Goal: Transaction & Acquisition: Purchase product/service

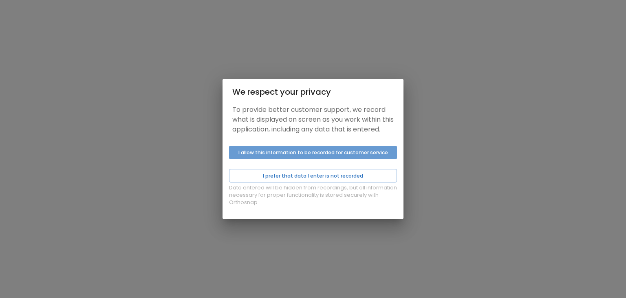
click at [320, 159] on button "I allow this information to be recorded for customer service" at bounding box center [313, 152] width 168 height 13
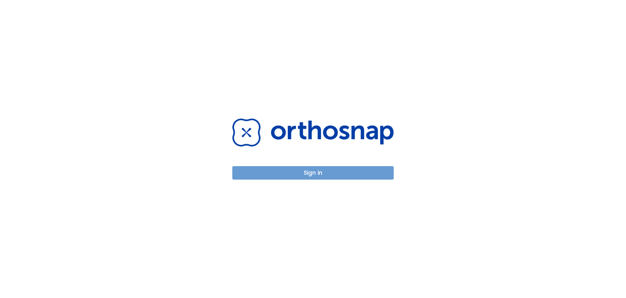
click at [307, 175] on button "Sign in" at bounding box center [313, 172] width 162 height 13
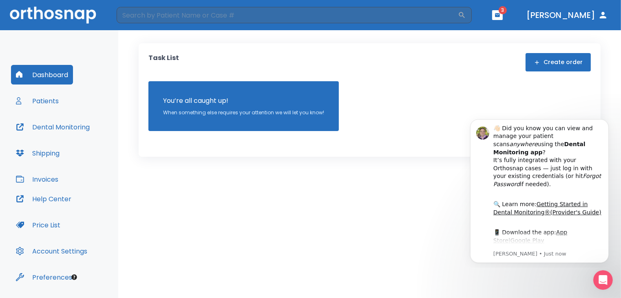
click at [507, 10] on span "3" at bounding box center [503, 10] width 8 height 8
click at [500, 16] on icon "button" at bounding box center [498, 15] width 6 height 6
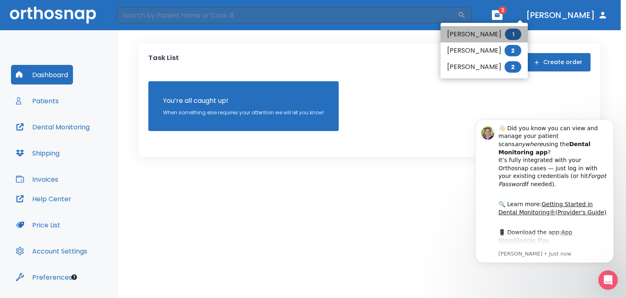
click at [464, 31] on li "Aida Garza 1" at bounding box center [484, 34] width 87 height 16
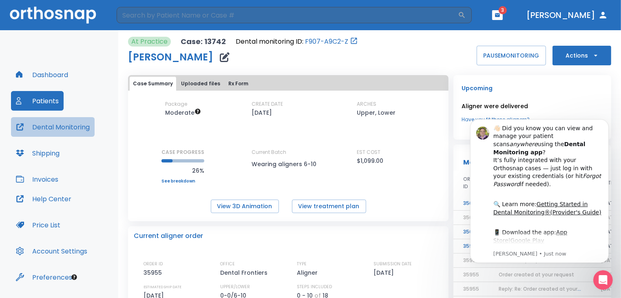
click at [61, 128] on button "Dental Monitoring" at bounding box center [53, 127] width 84 height 20
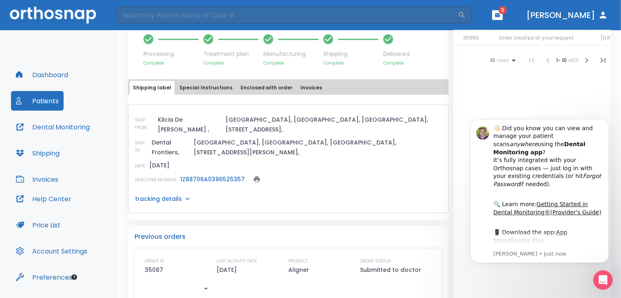
scroll to position [295, 0]
click at [605, 120] on icon "Dismiss notification" at bounding box center [605, 120] width 3 height 3
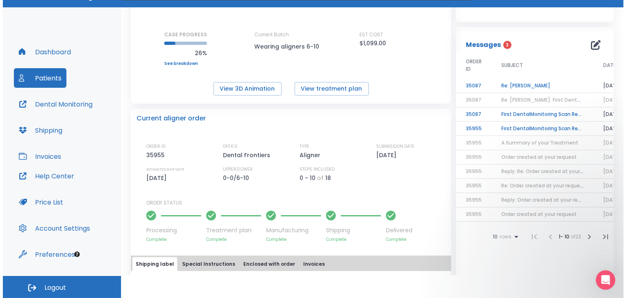
scroll to position [91, 0]
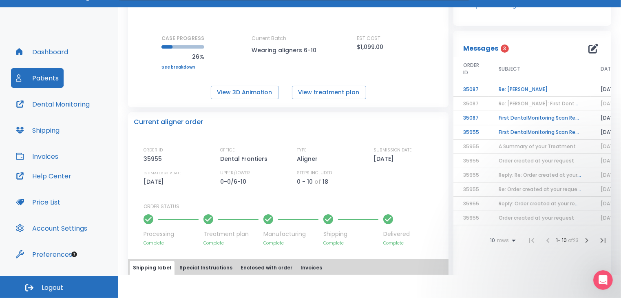
click at [514, 88] on td "Re: Aida Garza" at bounding box center [540, 89] width 102 height 14
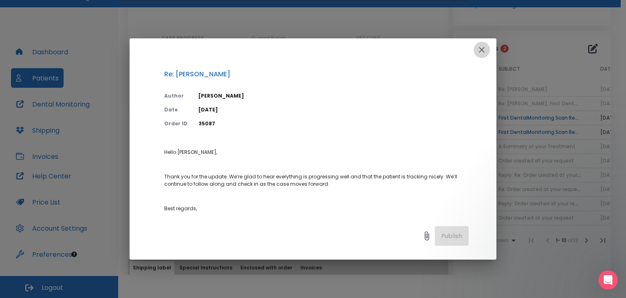
click at [480, 53] on icon "button" at bounding box center [482, 50] width 10 height 10
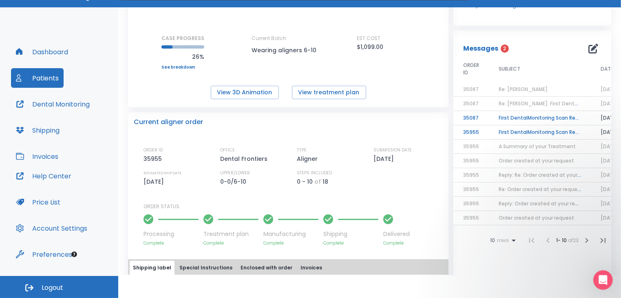
click at [517, 115] on td "First DentalMonitoring Scan Review!" at bounding box center [540, 118] width 102 height 14
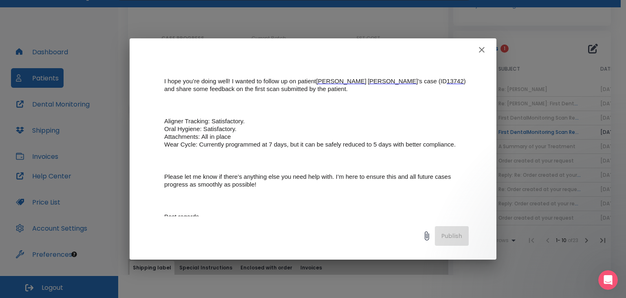
scroll to position [122, 0]
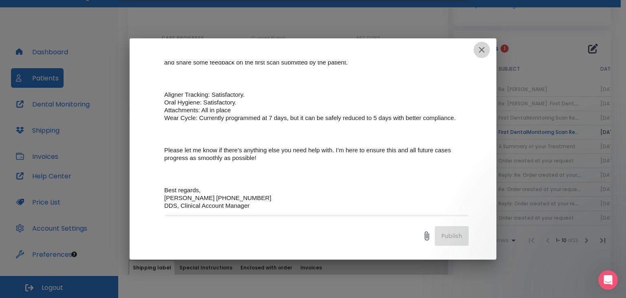
click at [482, 52] on icon "button" at bounding box center [482, 50] width 10 height 10
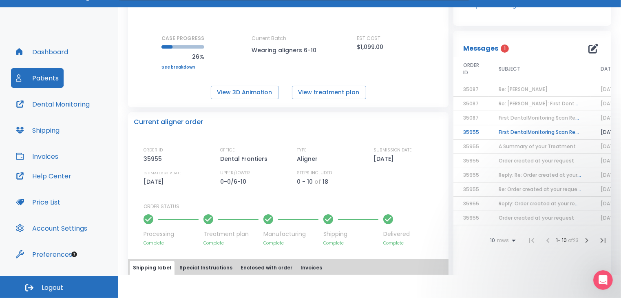
click at [514, 131] on td "First DentalMonitoring Scan Review!" at bounding box center [540, 132] width 102 height 14
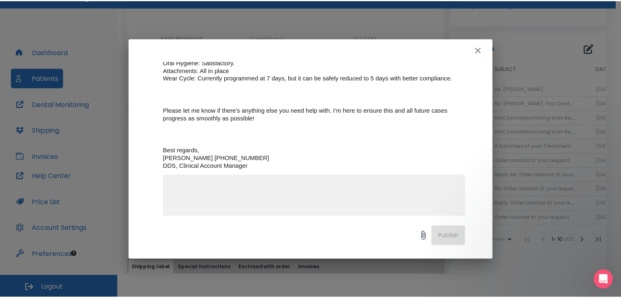
scroll to position [0, 0]
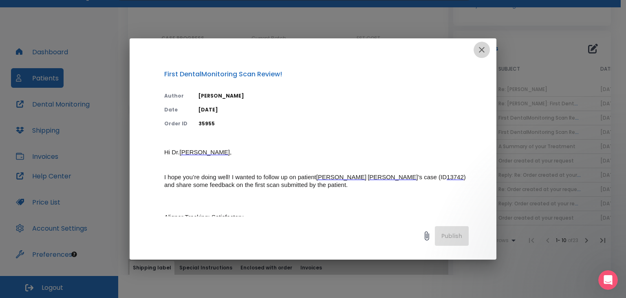
click at [483, 48] on icon "button" at bounding box center [482, 50] width 10 height 10
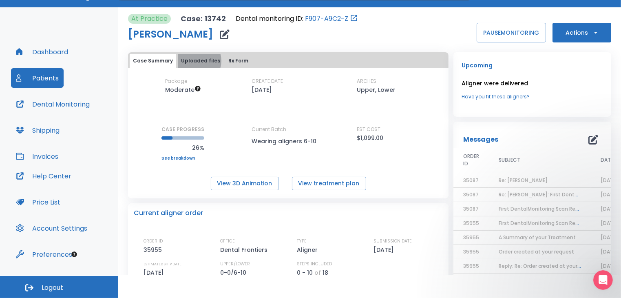
click at [196, 60] on button "Uploaded files" at bounding box center [201, 61] width 46 height 14
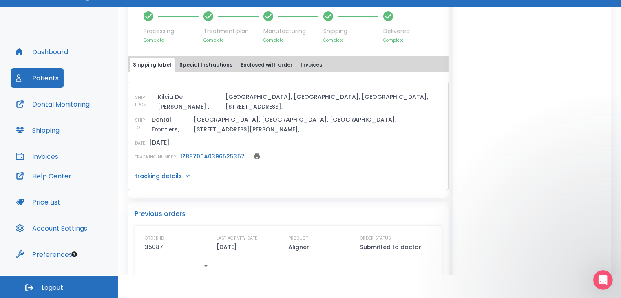
scroll to position [347, 0]
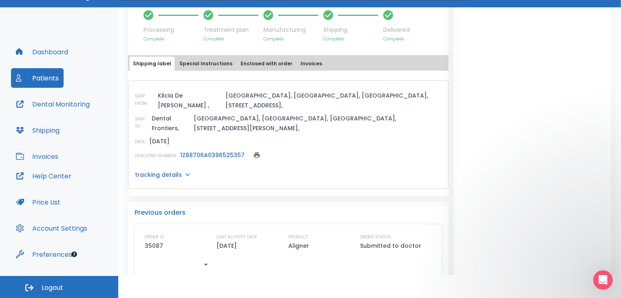
click at [184, 170] on icon at bounding box center [188, 174] width 8 height 8
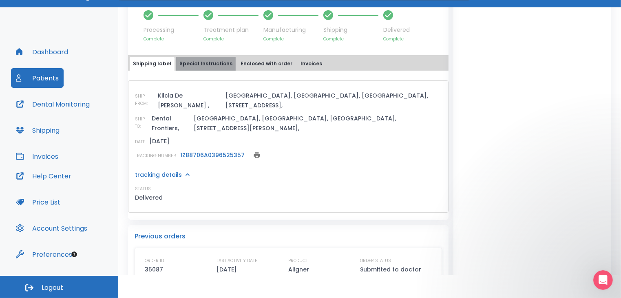
click at [205, 64] on button "Special Instructions" at bounding box center [206, 64] width 60 height 14
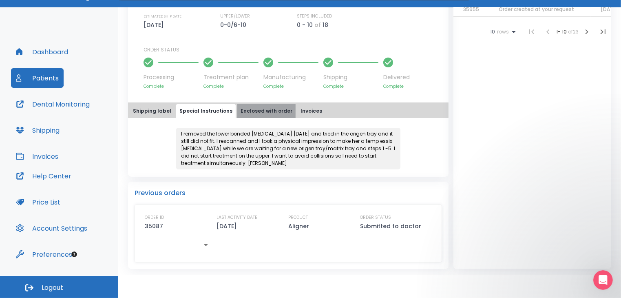
click at [261, 111] on button "Enclosed with order" at bounding box center [266, 111] width 58 height 14
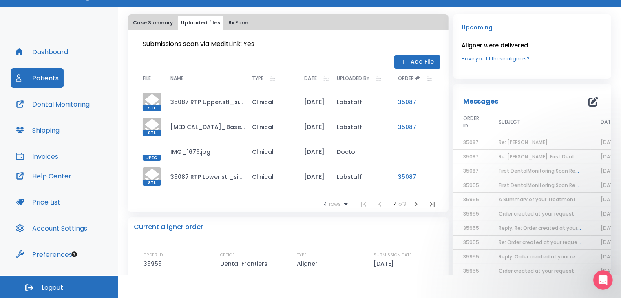
scroll to position [0, 0]
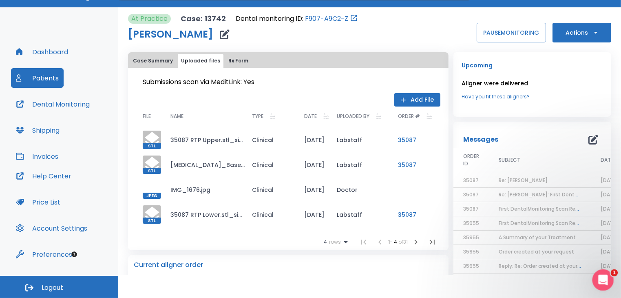
click at [605, 280] on icon "Open Intercom Messenger" at bounding box center [601, 278] width 13 height 13
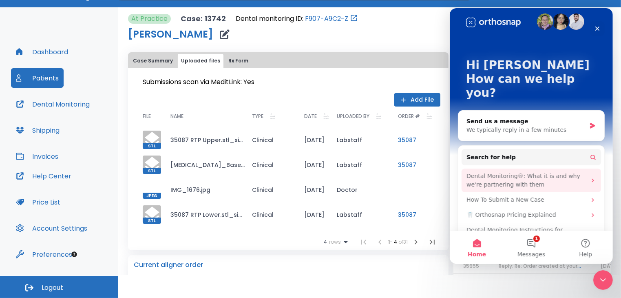
scroll to position [8, 0]
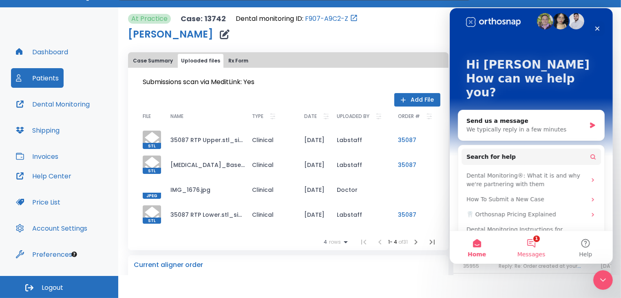
click at [534, 243] on button "1 Messages" at bounding box center [531, 247] width 54 height 33
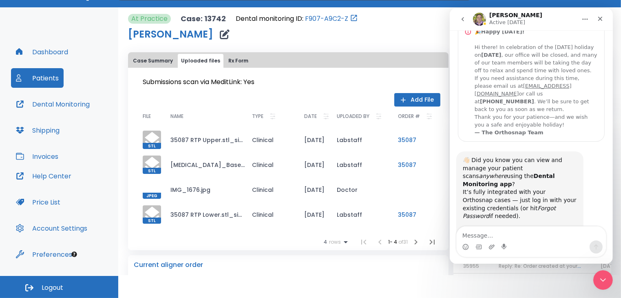
scroll to position [0, 0]
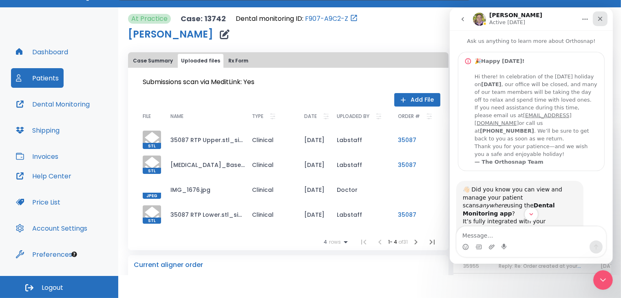
click at [602, 19] on icon "Close" at bounding box center [600, 18] width 7 height 7
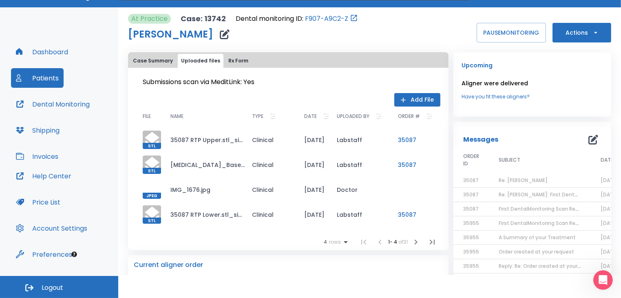
scroll to position [108, 0]
click at [38, 77] on button "Patients" at bounding box center [37, 78] width 53 height 20
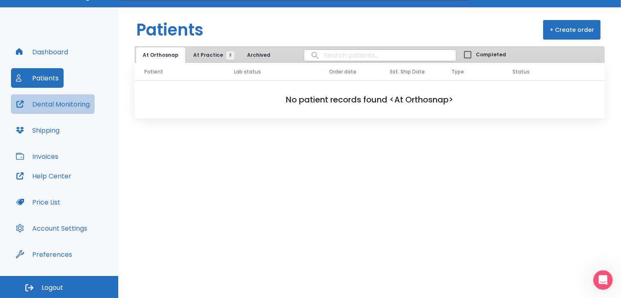
click at [49, 104] on button "Dental Monitoring" at bounding box center [53, 104] width 84 height 20
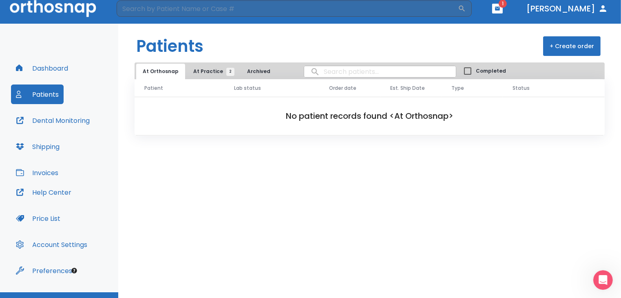
scroll to position [23, 0]
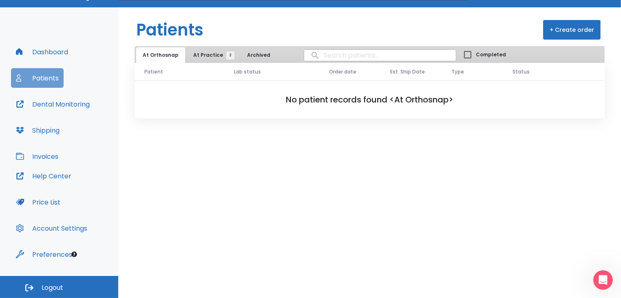
click at [53, 80] on button "Patients" at bounding box center [37, 78] width 53 height 20
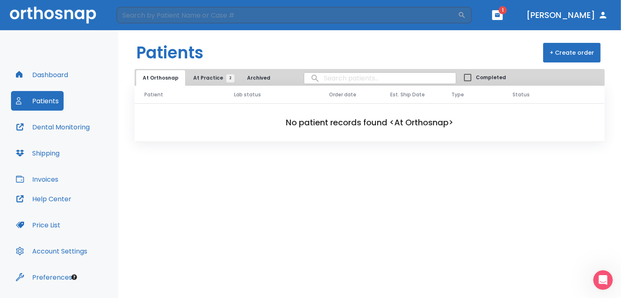
click at [58, 71] on button "Dashboard" at bounding box center [42, 75] width 62 height 20
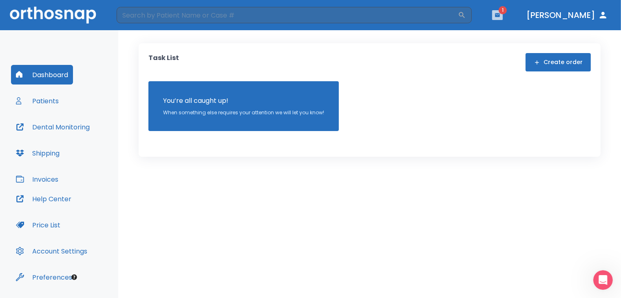
click at [500, 14] on icon "button" at bounding box center [497, 15] width 5 height 4
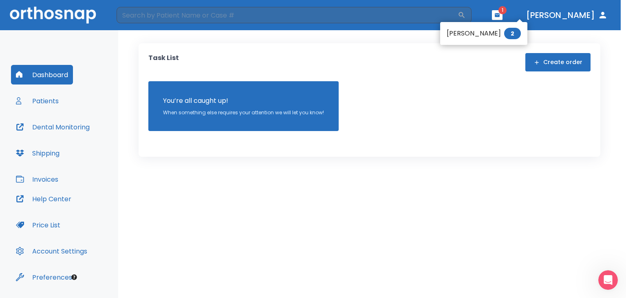
click at [473, 67] on div at bounding box center [313, 149] width 626 height 298
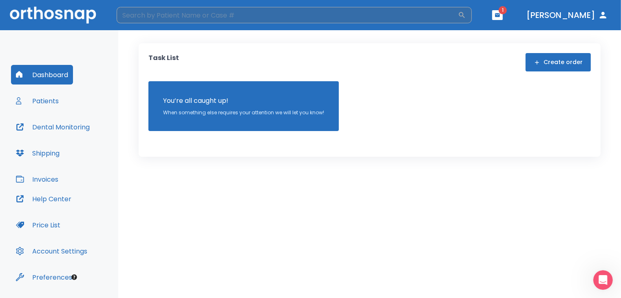
click at [178, 20] on input "search" at bounding box center [287, 15] width 341 height 16
click at [466, 17] on icon "button" at bounding box center [462, 15] width 8 height 8
click at [466, 18] on icon "button" at bounding box center [462, 15] width 8 height 8
click at [40, 98] on button "Patients" at bounding box center [37, 101] width 53 height 20
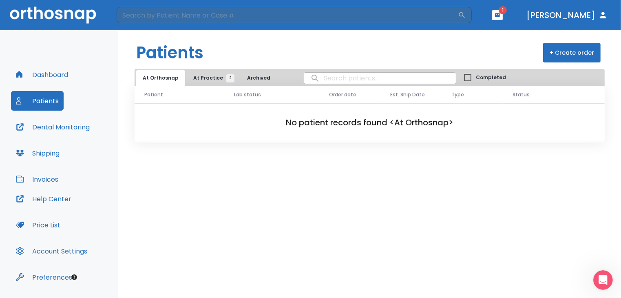
click at [42, 102] on button "Patients" at bounding box center [37, 101] width 53 height 20
click at [578, 16] on button "[PERSON_NAME]" at bounding box center [567, 15] width 88 height 15
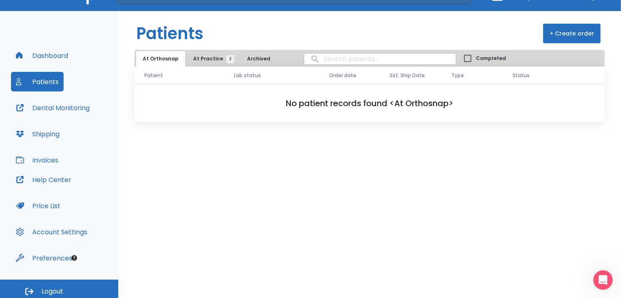
scroll to position [23, 0]
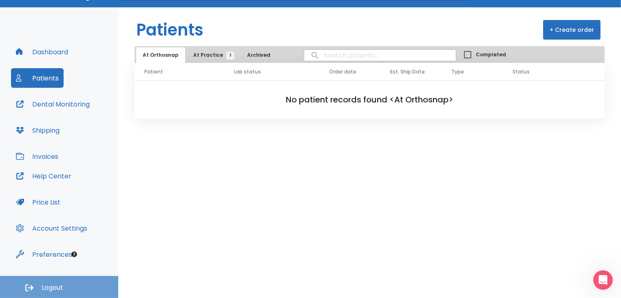
click at [46, 284] on span "Logout" at bounding box center [53, 287] width 22 height 9
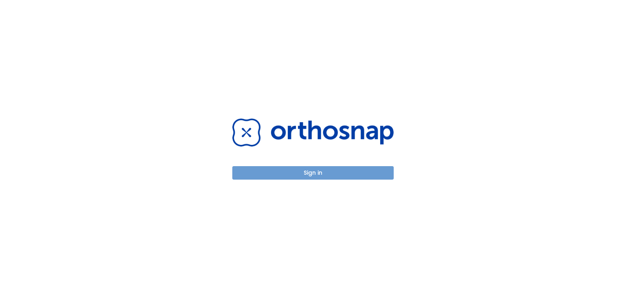
click at [333, 174] on button "Sign in" at bounding box center [313, 172] width 162 height 13
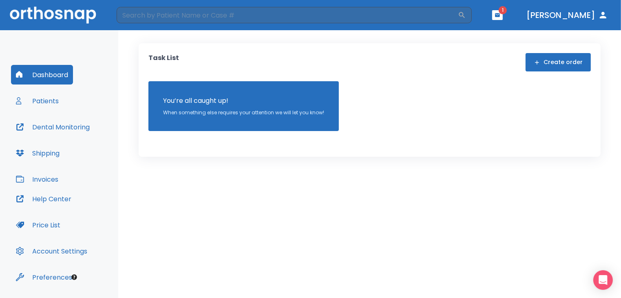
click at [49, 101] on button "Patients" at bounding box center [37, 101] width 53 height 20
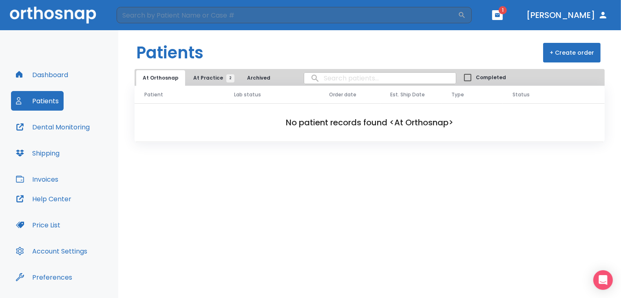
click at [40, 129] on button "Dental Monitoring" at bounding box center [53, 127] width 84 height 20
click at [593, 17] on button "Dr. Garza" at bounding box center [567, 15] width 88 height 15
click at [500, 15] on icon "button" at bounding box center [497, 15] width 5 height 4
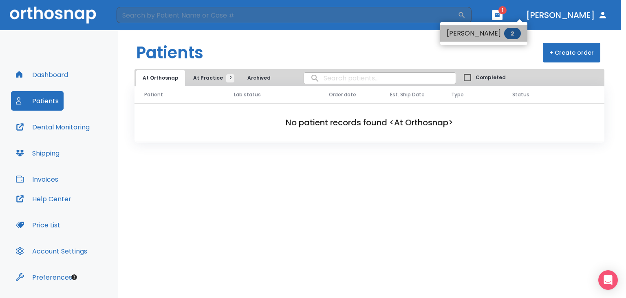
click at [492, 34] on li "Aubrey Goodman 2" at bounding box center [483, 33] width 87 height 16
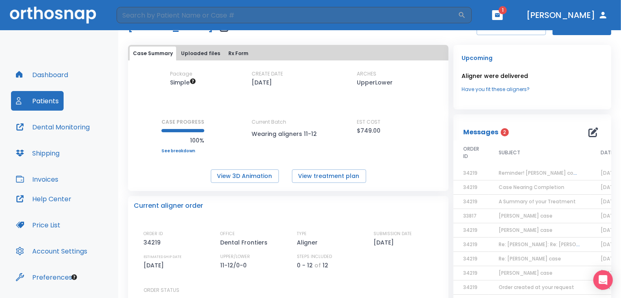
scroll to position [36, 0]
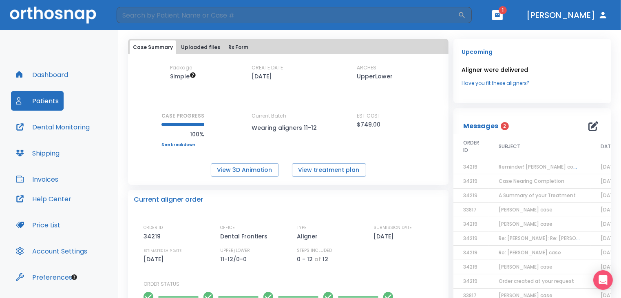
click at [501, 123] on span "2" at bounding box center [505, 126] width 8 height 8
click at [501, 126] on span "2" at bounding box center [505, 126] width 8 height 8
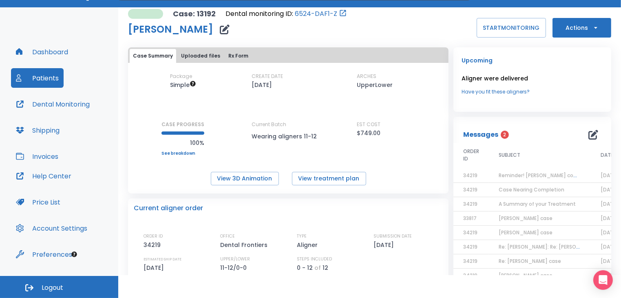
scroll to position [0, 0]
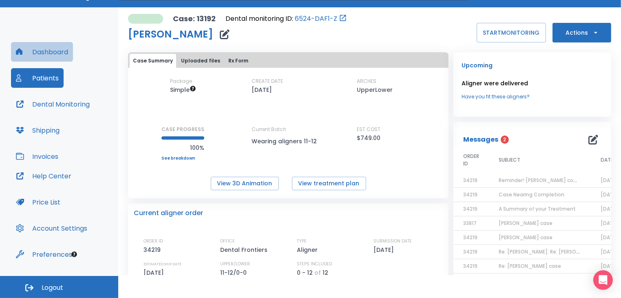
click at [53, 52] on button "Dashboard" at bounding box center [42, 52] width 62 height 20
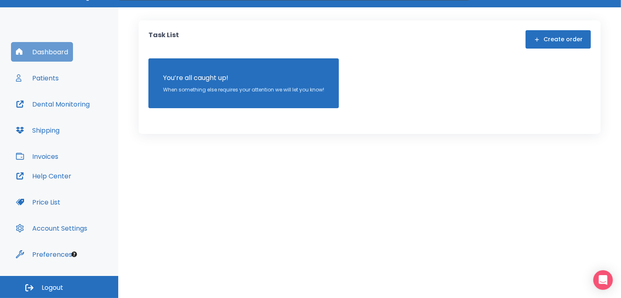
click at [53, 52] on button "Dashboard" at bounding box center [42, 52] width 62 height 20
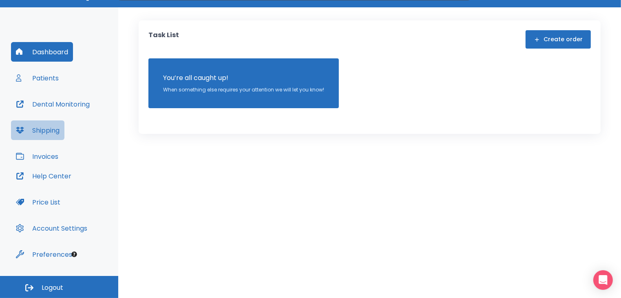
click at [37, 124] on button "Shipping" at bounding box center [37, 130] width 53 height 20
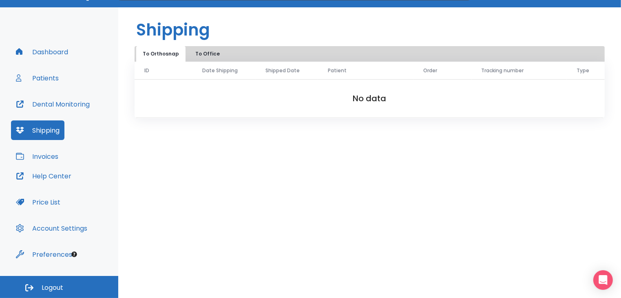
click at [46, 174] on button "Help Center" at bounding box center [43, 176] width 65 height 20
click at [55, 80] on button "Patients" at bounding box center [37, 78] width 53 height 20
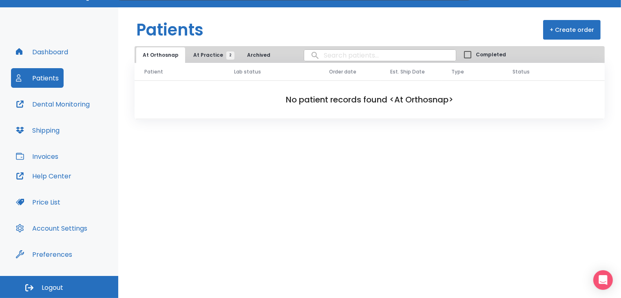
click at [65, 52] on button "Dashboard" at bounding box center [42, 52] width 62 height 20
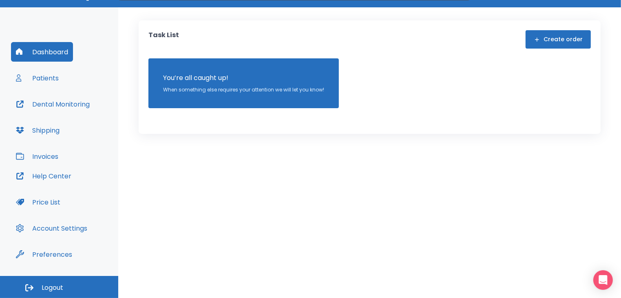
click at [246, 93] on div "You’re all caught up! When something else requires your attention we will let y…" at bounding box center [243, 83] width 190 height 50
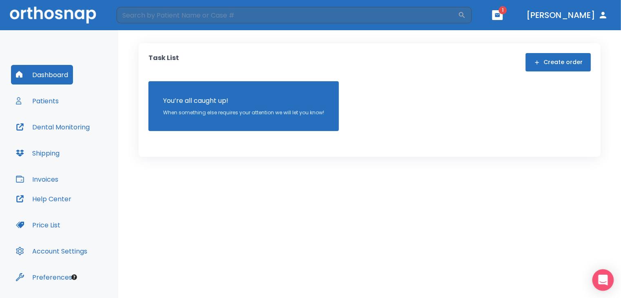
click at [607, 280] on div "Open Intercom Messenger" at bounding box center [604, 280] width 22 height 22
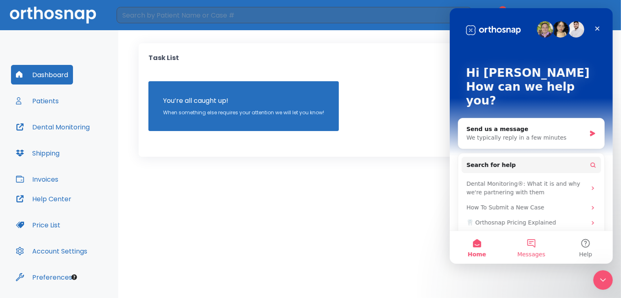
click at [531, 243] on button "Messages" at bounding box center [531, 247] width 54 height 33
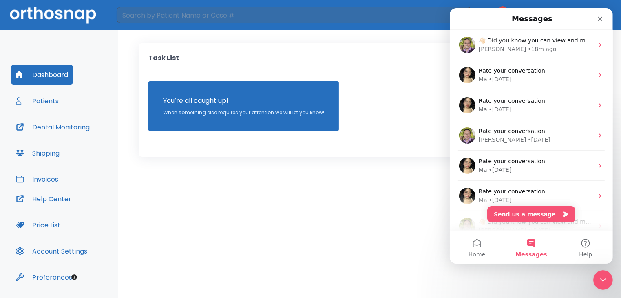
scroll to position [23, 0]
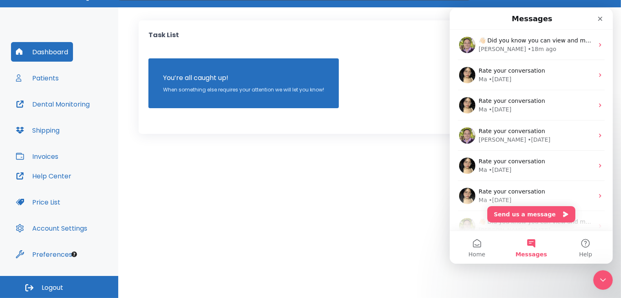
click at [531, 242] on button "Messages" at bounding box center [531, 247] width 54 height 33
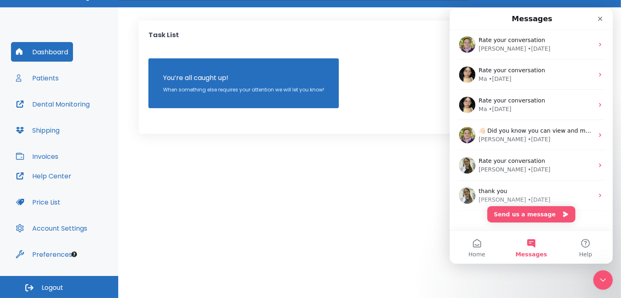
scroll to position [104, 0]
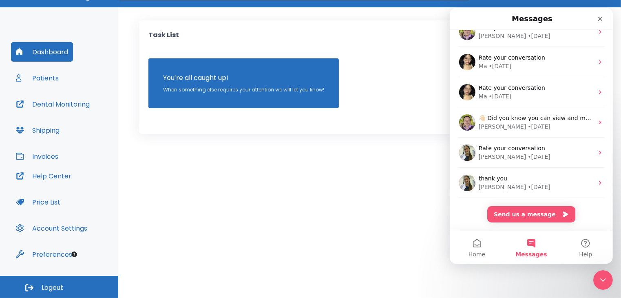
click at [463, 206] on div "👋🏻 Did you know you can view and manage your patient scans anywhere using the D…" at bounding box center [530, 78] width 163 height 304
click at [490, 224] on div "👋🏻 Did you know you can view and manage your patient scans anywhere using the D…" at bounding box center [530, 78] width 163 height 304
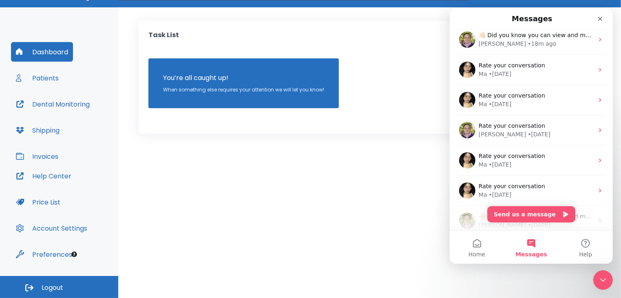
scroll to position [0, 0]
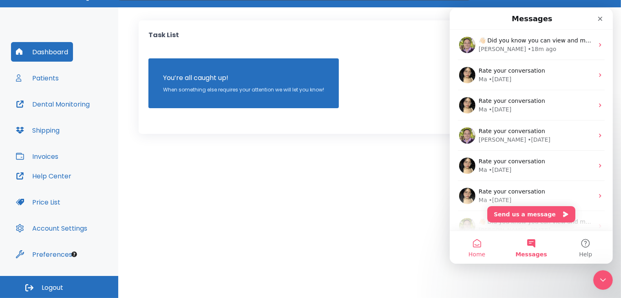
click at [475, 247] on button "Home" at bounding box center [476, 247] width 54 height 33
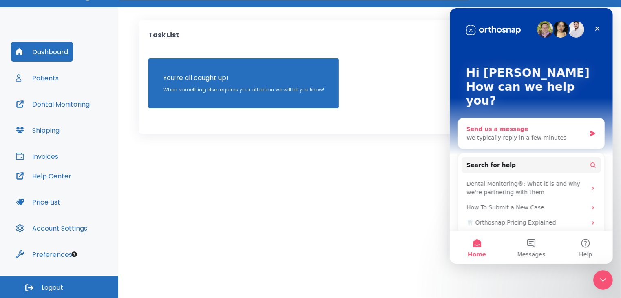
click at [476, 125] on div "Send us a message" at bounding box center [525, 129] width 119 height 9
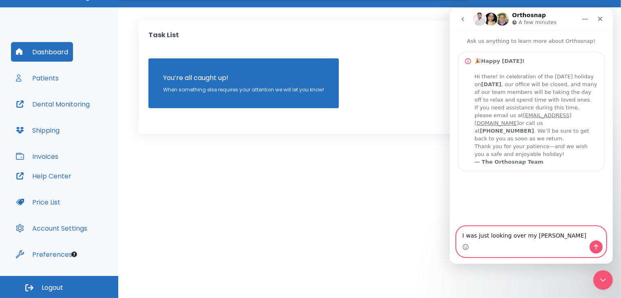
click at [546, 235] on textarea "I was just looking over my Aida" at bounding box center [530, 233] width 149 height 14
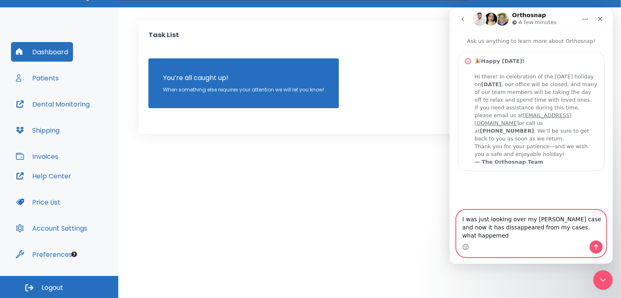
type textarea "I was just looking over my Aida Garza's case and now it has dissappeared from m…"
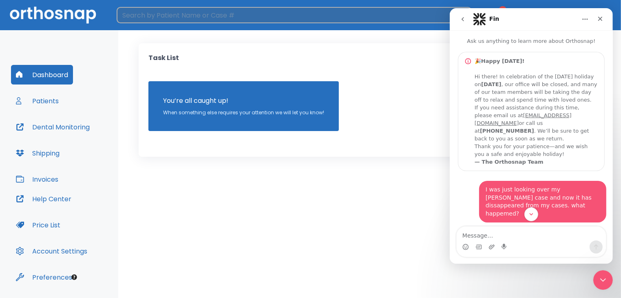
click at [133, 18] on input "search" at bounding box center [287, 15] width 341 height 16
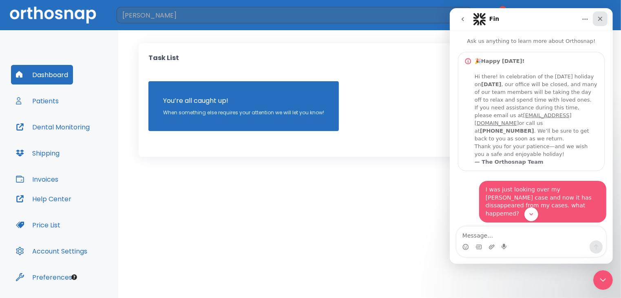
click at [602, 19] on icon "Close" at bounding box center [600, 18] width 7 height 7
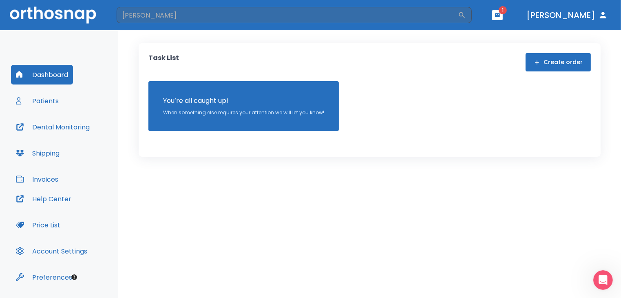
scroll to position [31, 0]
click at [466, 14] on icon "button" at bounding box center [462, 15] width 8 height 8
click at [466, 13] on icon "button" at bounding box center [462, 15] width 8 height 8
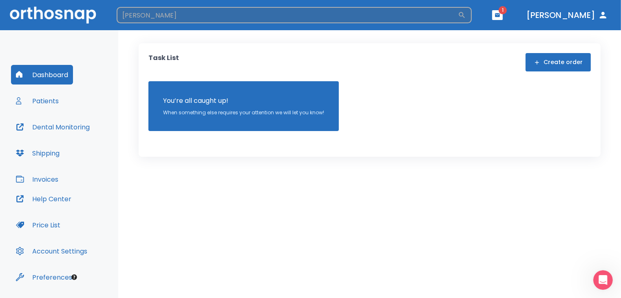
click at [150, 10] on input "aida" at bounding box center [287, 15] width 341 height 16
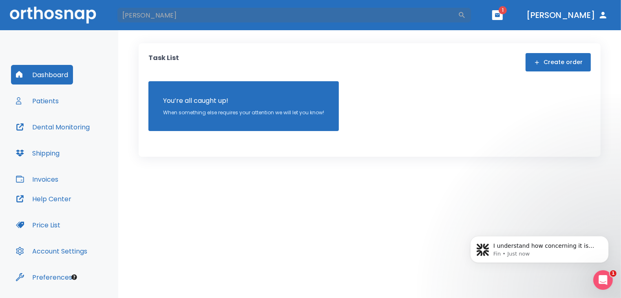
scroll to position [0, 0]
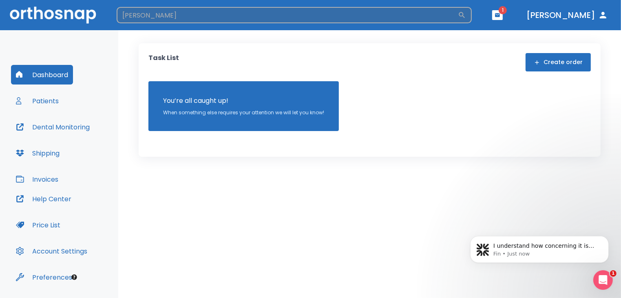
type input "aubrey"
click at [472, 10] on div "aubrey ​" at bounding box center [294, 15] width 355 height 16
click at [465, 16] on icon "button" at bounding box center [462, 15] width 6 height 6
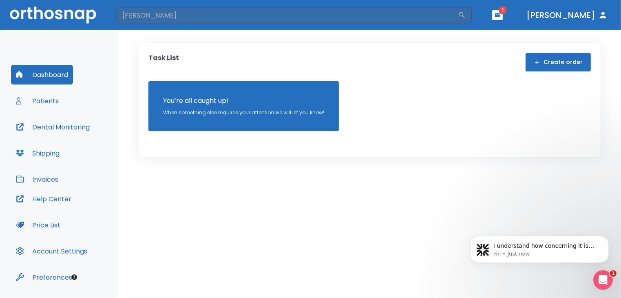
click at [507, 12] on span "1" at bounding box center [503, 10] width 8 height 8
click at [500, 12] on icon "button" at bounding box center [498, 15] width 6 height 6
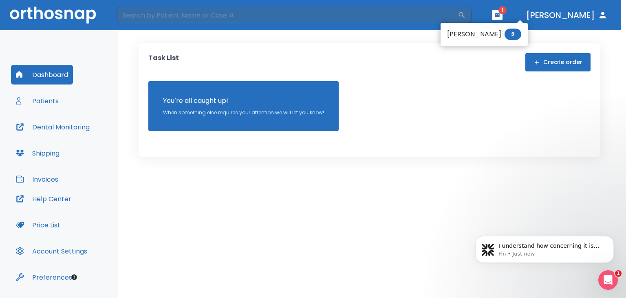
click at [49, 100] on div at bounding box center [313, 149] width 626 height 298
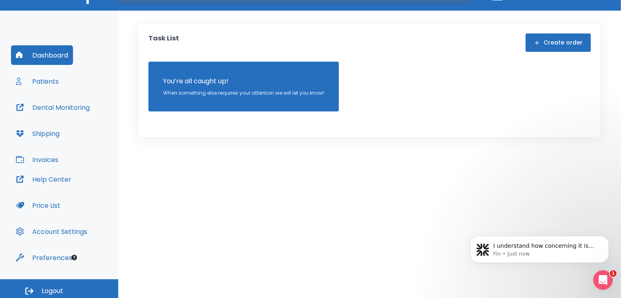
scroll to position [23, 0]
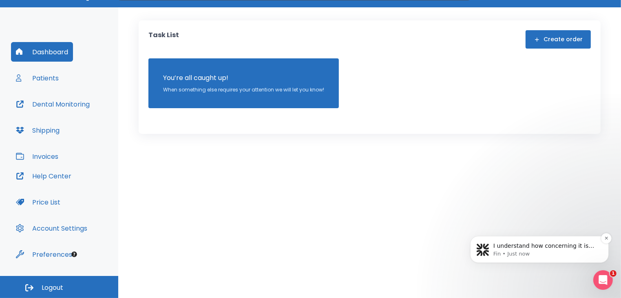
click at [545, 250] on p "Fin • Just now" at bounding box center [545, 253] width 105 height 7
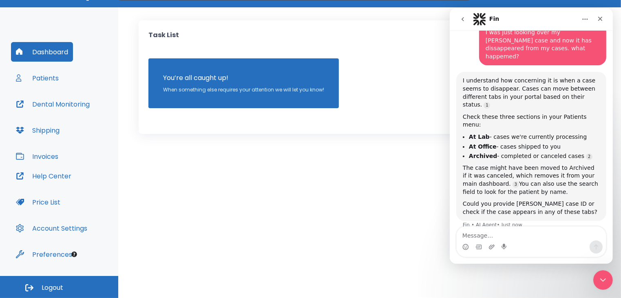
scroll to position [157, 0]
click at [44, 79] on button "Patients" at bounding box center [37, 78] width 53 height 20
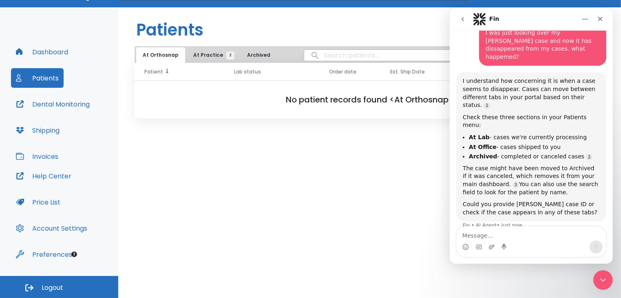
click at [155, 74] on span "Patient" at bounding box center [153, 71] width 19 height 7
click at [156, 73] on span "Patient" at bounding box center [154, 71] width 20 height 7
click at [156, 73] on span "Patient" at bounding box center [153, 71] width 19 height 7
click at [245, 73] on span "Lab status" at bounding box center [248, 71] width 27 height 7
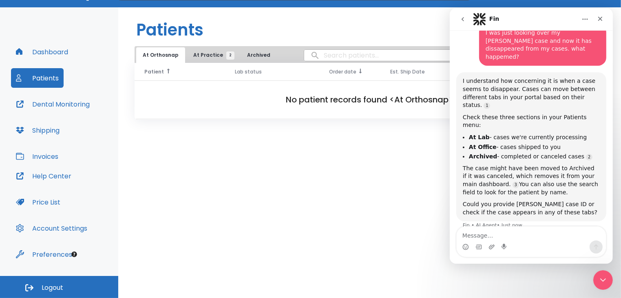
click at [352, 74] on span "Order date" at bounding box center [342, 71] width 27 height 7
click at [253, 71] on span "Lab status" at bounding box center [247, 71] width 27 height 7
click at [245, 72] on span "Lab status" at bounding box center [247, 71] width 27 height 7
click at [462, 16] on icon "go back" at bounding box center [462, 19] width 7 height 7
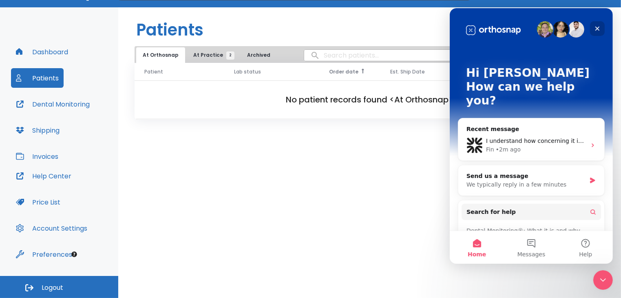
click at [596, 28] on icon "Close" at bounding box center [597, 28] width 7 height 7
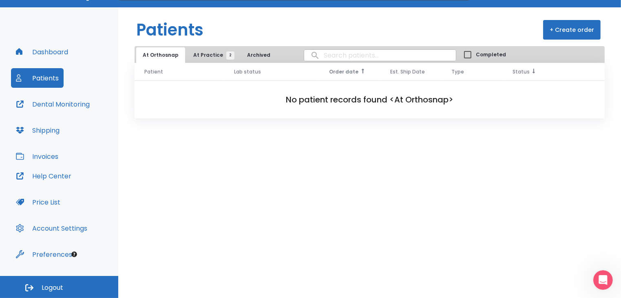
click at [526, 71] on span "Status" at bounding box center [521, 71] width 17 height 7
click at [526, 70] on span "Status" at bounding box center [522, 71] width 18 height 7
click at [462, 68] on span "Type" at bounding box center [457, 71] width 13 height 7
click at [421, 70] on span "Est. Ship Date" at bounding box center [407, 71] width 35 height 7
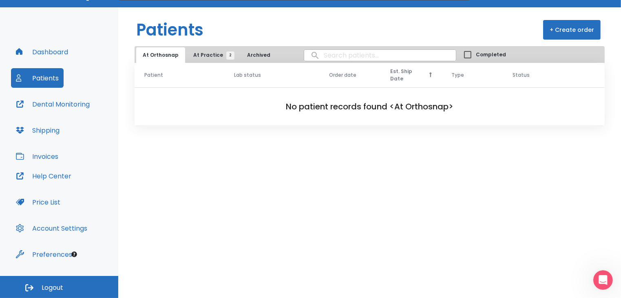
click at [421, 70] on span "Est. Ship Date" at bounding box center [408, 75] width 36 height 15
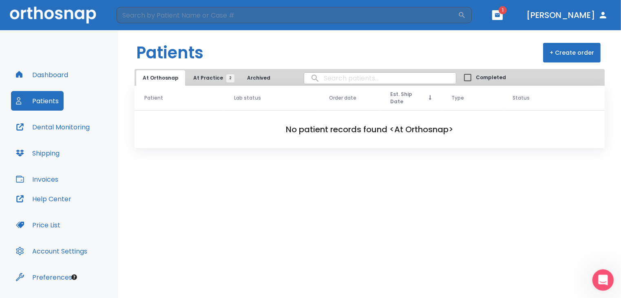
click at [602, 278] on icon "Open Intercom Messenger" at bounding box center [601, 278] width 13 height 13
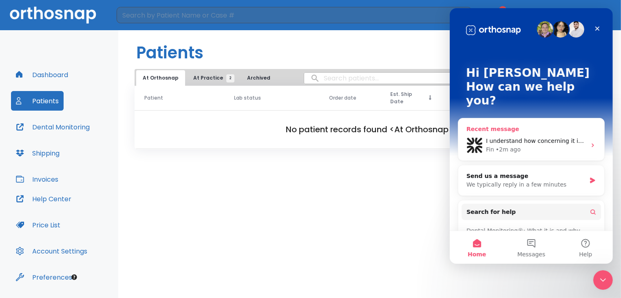
click at [516, 130] on div "I understand how concerning it is when a case seems to disappear. Cases can mov…" at bounding box center [531, 145] width 146 height 30
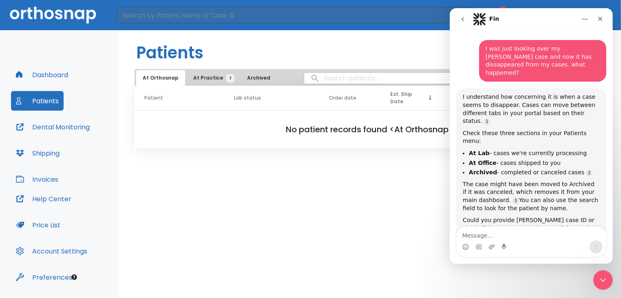
scroll to position [157, 0]
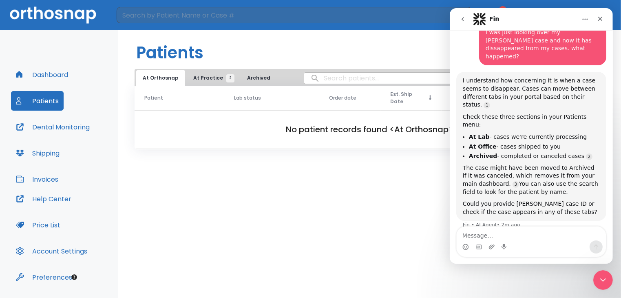
click at [476, 236] on textarea "Message…" at bounding box center [530, 233] width 149 height 14
type textarea "i"
type textarea "It is missing on all the tabs"
click at [463, 17] on icon "go back" at bounding box center [462, 19] width 2 height 4
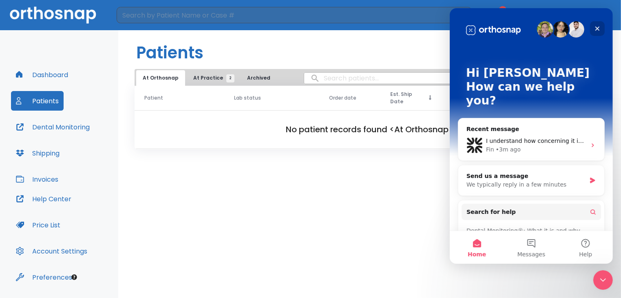
click at [597, 28] on icon "Close" at bounding box center [597, 29] width 4 height 4
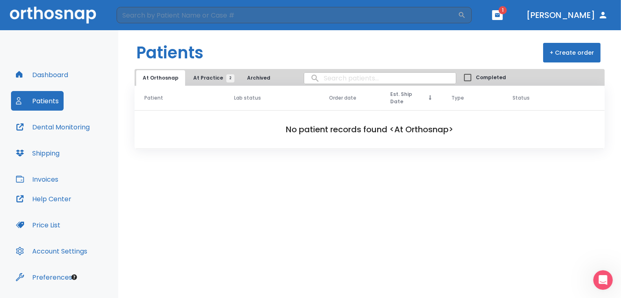
click at [460, 75] on input "Completed" at bounding box center [468, 77] width 16 height 16
click at [460, 77] on input "Completed" at bounding box center [468, 77] width 16 height 16
checkbox input "false"
click at [500, 16] on icon "button" at bounding box center [498, 15] width 6 height 6
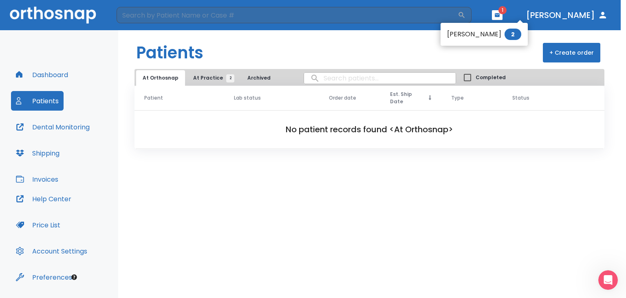
click at [531, 16] on div at bounding box center [313, 149] width 626 height 298
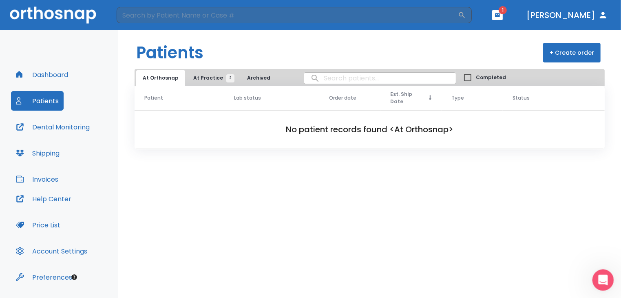
click at [603, 283] on icon "Open Intercom Messenger" at bounding box center [601, 278] width 13 height 13
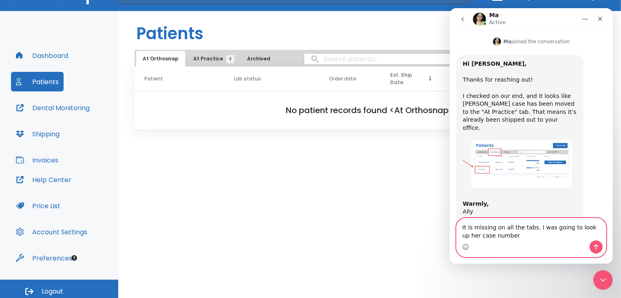
scroll to position [23, 0]
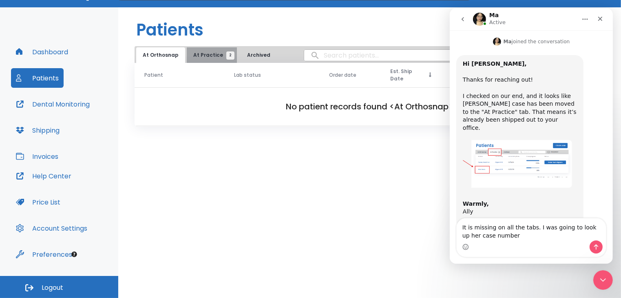
click at [220, 54] on span "At Practice 2" at bounding box center [211, 54] width 37 height 7
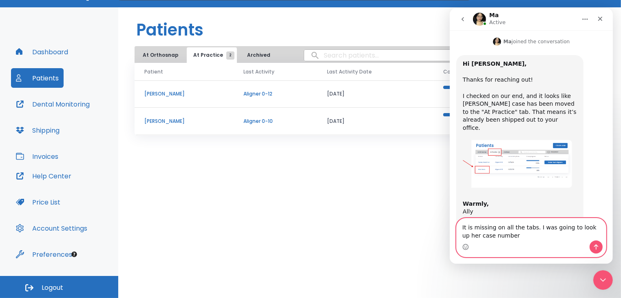
drag, startPoint x: 462, startPoint y: 226, endPoint x: 507, endPoint y: 243, distance: 47.6
click at [507, 242] on div "It is missing on all the tabs. I was going to look up her case number It is mis…" at bounding box center [530, 237] width 149 height 38
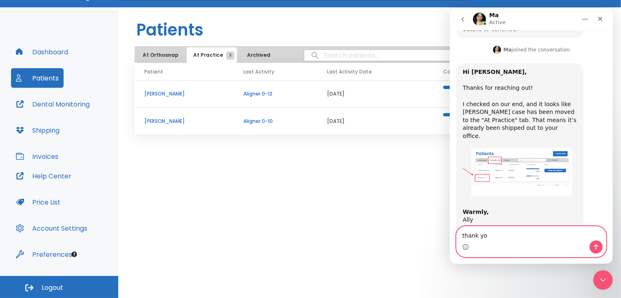
type textarea "thank you"
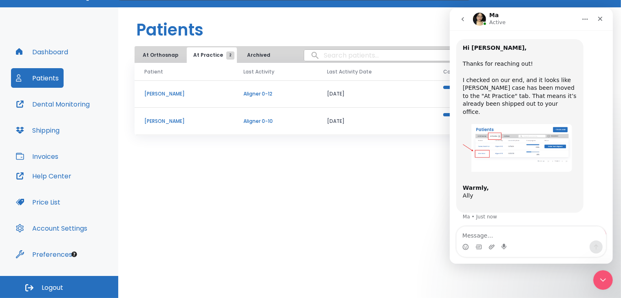
click at [167, 120] on p "[PERSON_NAME]" at bounding box center [184, 120] width 80 height 7
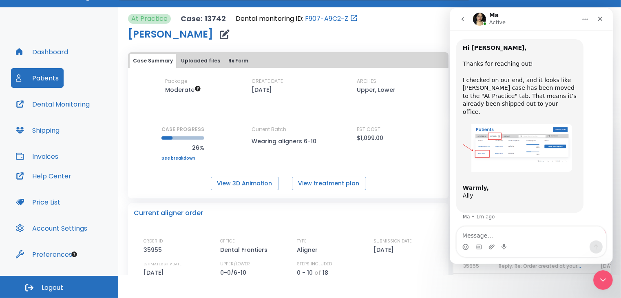
scroll to position [446, 0]
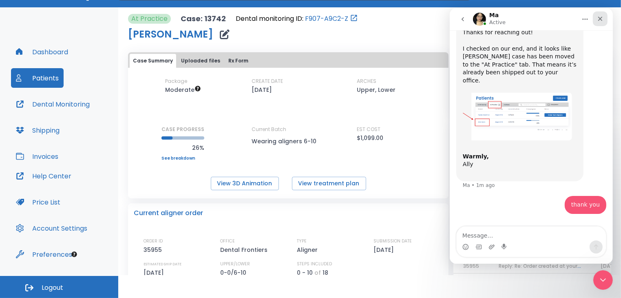
click at [597, 20] on icon "Close" at bounding box center [600, 18] width 7 height 7
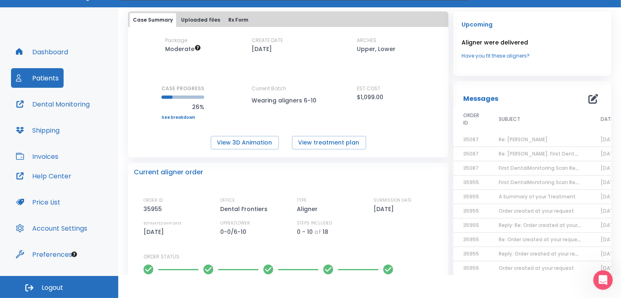
scroll to position [82, 0]
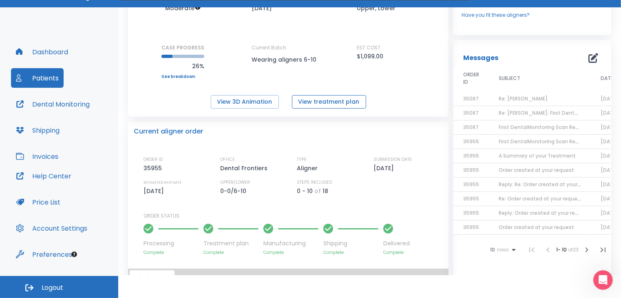
click at [313, 104] on button "View treatment plan" at bounding box center [329, 101] width 74 height 13
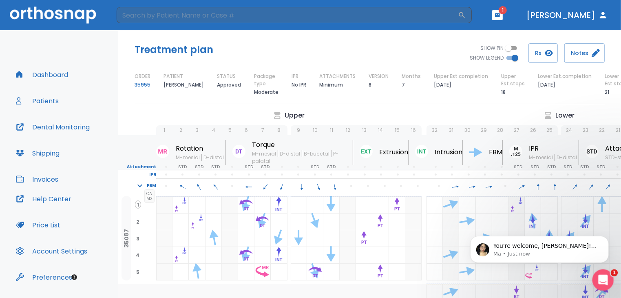
click at [604, 280] on icon "Open Intercom Messenger" at bounding box center [601, 278] width 13 height 13
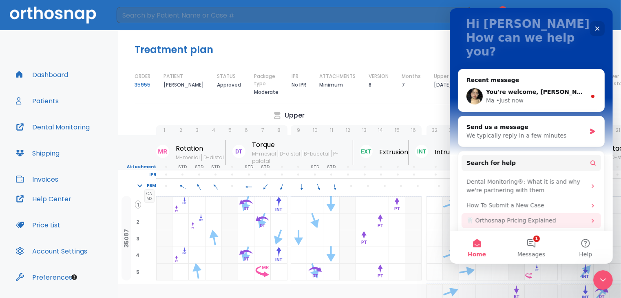
scroll to position [55, 0]
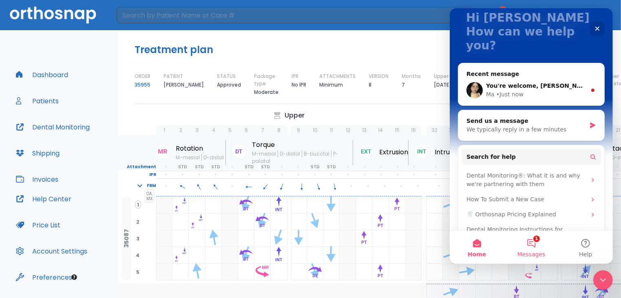
click at [530, 241] on button "1 Messages" at bounding box center [531, 247] width 54 height 33
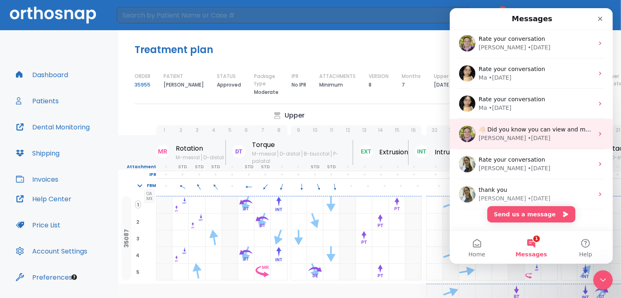
scroll to position [0, 0]
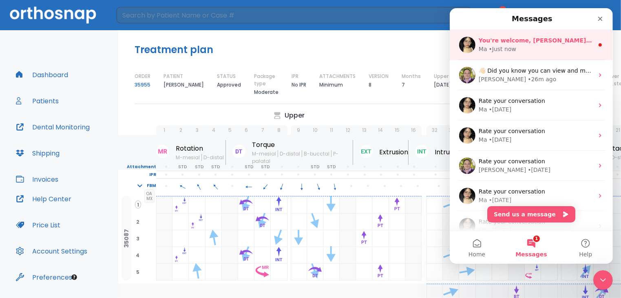
click at [513, 45] on div "• Just now" at bounding box center [502, 49] width 27 height 9
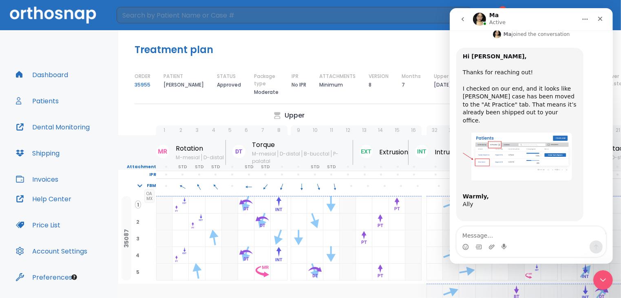
scroll to position [378, 0]
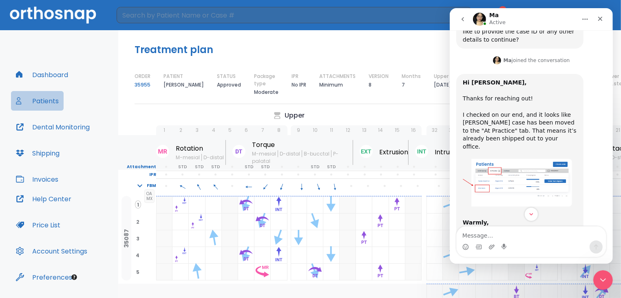
click at [48, 100] on button "Patients" at bounding box center [37, 101] width 53 height 20
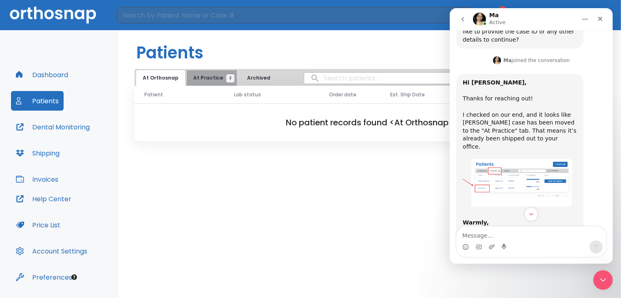
click at [209, 76] on span "At Practice 2" at bounding box center [211, 77] width 37 height 7
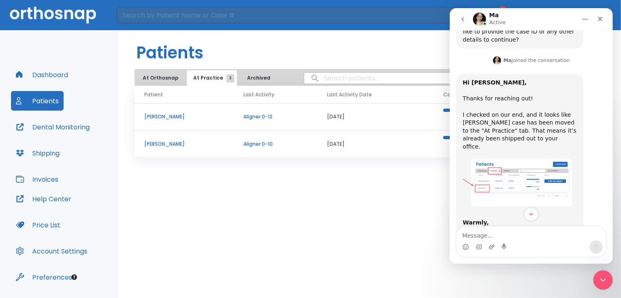
click at [164, 144] on p "[PERSON_NAME]" at bounding box center [184, 143] width 80 height 7
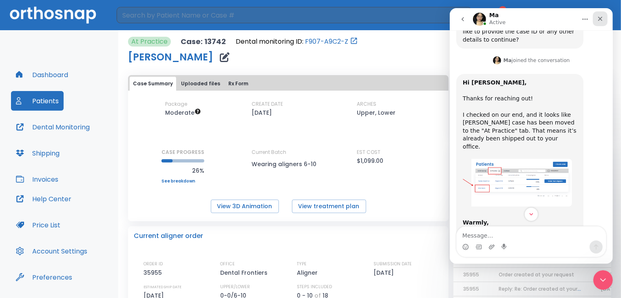
click at [600, 21] on icon "Close" at bounding box center [600, 18] width 7 height 7
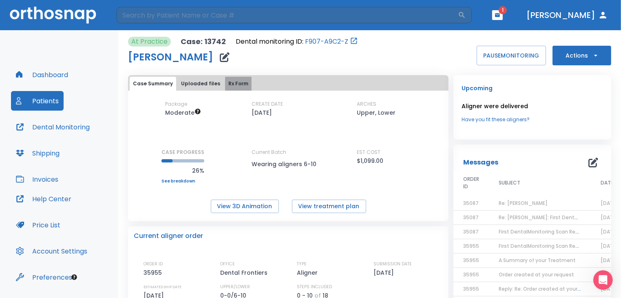
click at [233, 85] on button "Rx Form" at bounding box center [238, 84] width 27 height 14
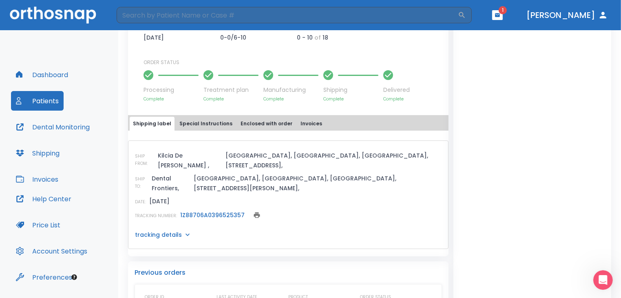
scroll to position [333, 0]
click at [261, 116] on button "Enclosed with order" at bounding box center [266, 123] width 58 height 14
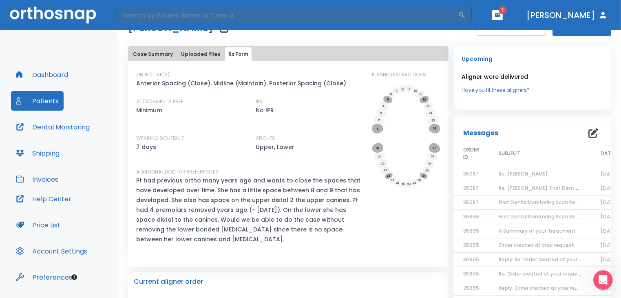
scroll to position [0, 0]
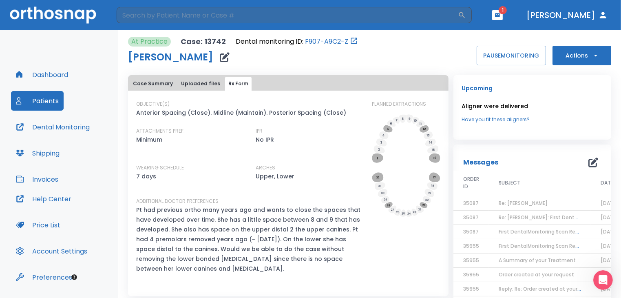
click at [32, 97] on button "Patients" at bounding box center [37, 101] width 53 height 20
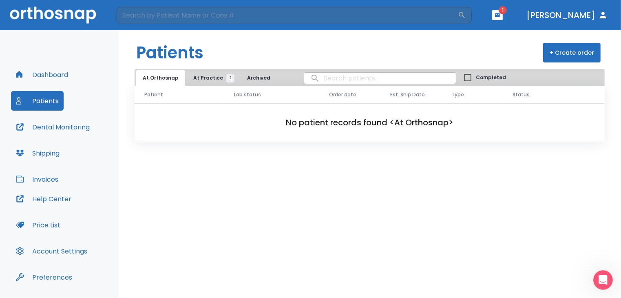
click at [217, 79] on span "At Practice 2" at bounding box center [211, 77] width 37 height 7
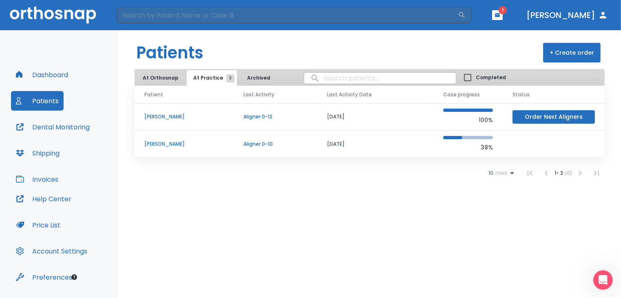
click at [162, 145] on p "[PERSON_NAME]" at bounding box center [184, 143] width 80 height 7
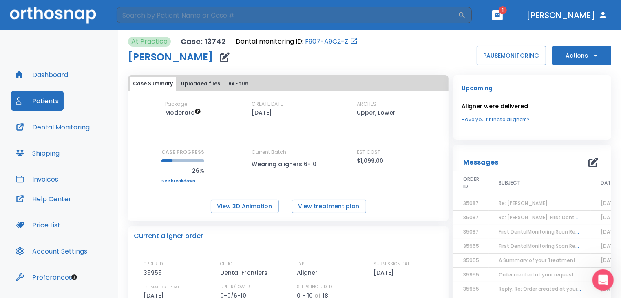
click at [604, 276] on icon "Open Intercom Messenger" at bounding box center [601, 278] width 13 height 13
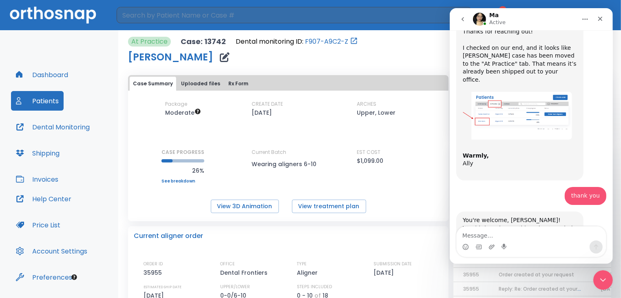
scroll to position [447, 0]
click at [476, 230] on textarea "Message…" at bounding box center [530, 233] width 149 height 14
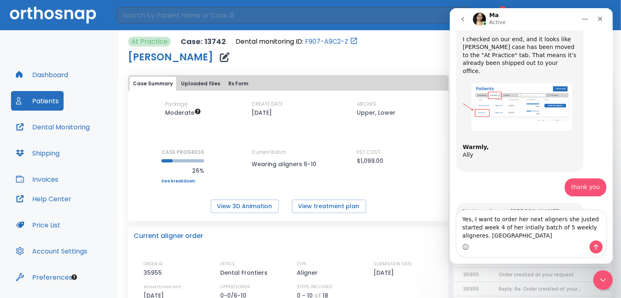
scroll to position [463, 0]
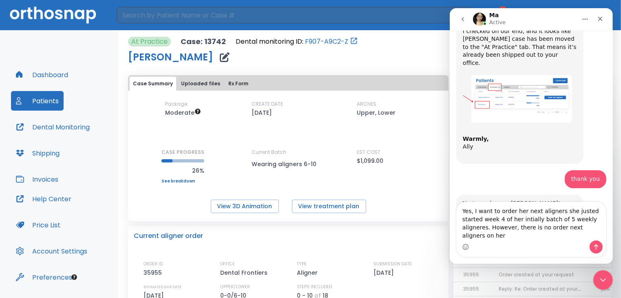
type textarea "Yes, I want to order her next aligners she justed started week 4 of her intiall…"
click at [462, 17] on icon "go back" at bounding box center [462, 19] width 7 height 7
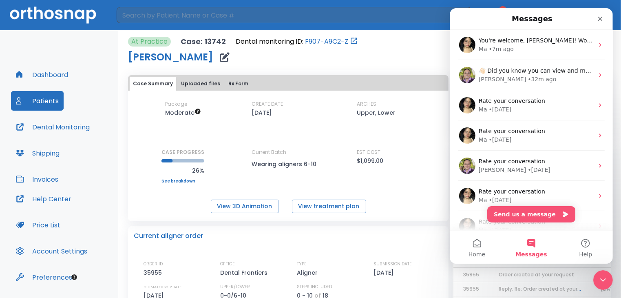
scroll to position [0, 0]
drag, startPoint x: 598, startPoint y: 19, endPoint x: 1042, endPoint y: 40, distance: 444.6
click at [598, 19] on icon "Close" at bounding box center [600, 18] width 7 height 7
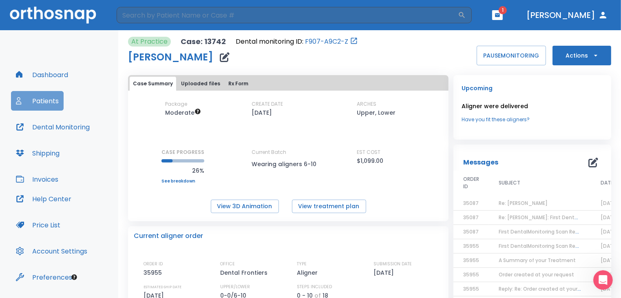
click at [53, 99] on button "Patients" at bounding box center [37, 101] width 53 height 20
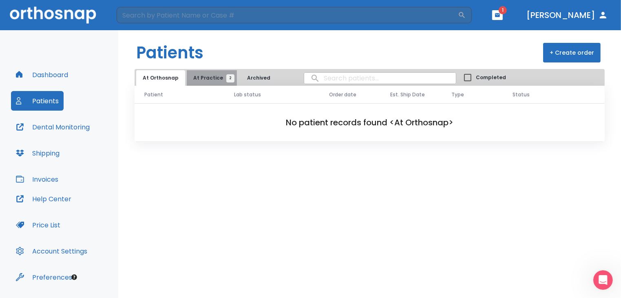
click at [215, 74] on span "At Practice 2" at bounding box center [211, 77] width 37 height 7
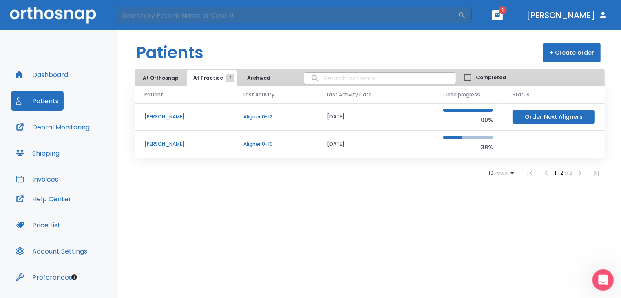
click at [604, 276] on icon "Open Intercom Messenger" at bounding box center [601, 278] width 13 height 13
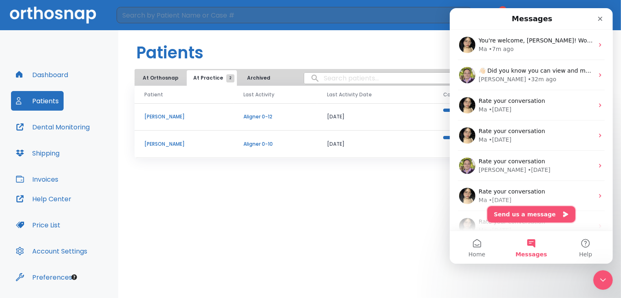
click at [527, 214] on button "Send us a message" at bounding box center [531, 214] width 88 height 16
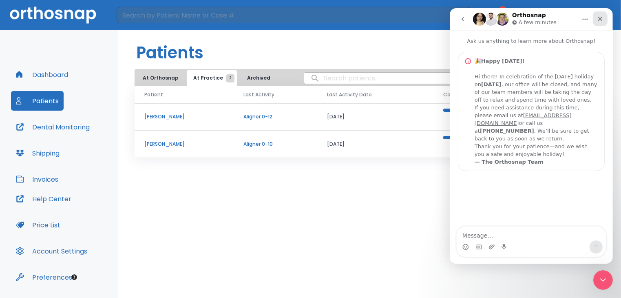
click at [600, 18] on icon "Close" at bounding box center [600, 19] width 4 height 4
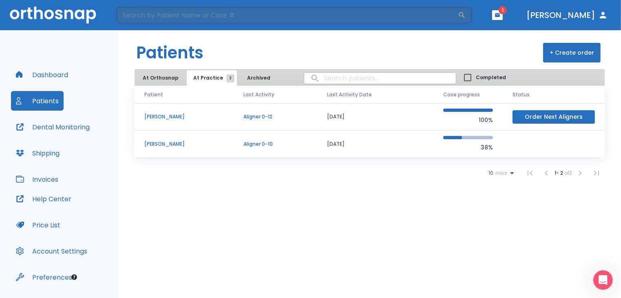
click at [169, 142] on p "[PERSON_NAME]" at bounding box center [184, 143] width 80 height 7
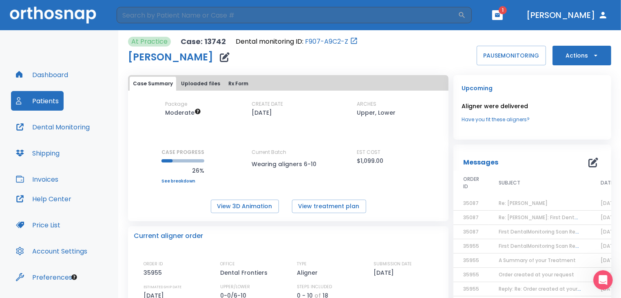
click at [581, 54] on button "Actions" at bounding box center [582, 56] width 59 height 20
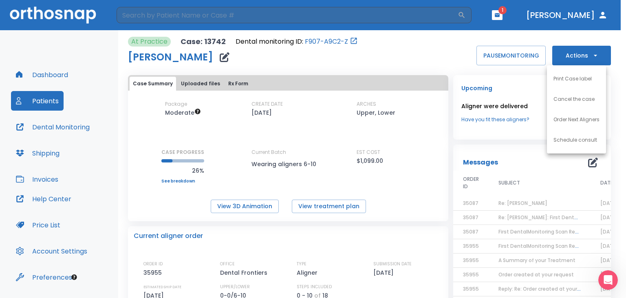
click at [496, 74] on div at bounding box center [313, 149] width 626 height 298
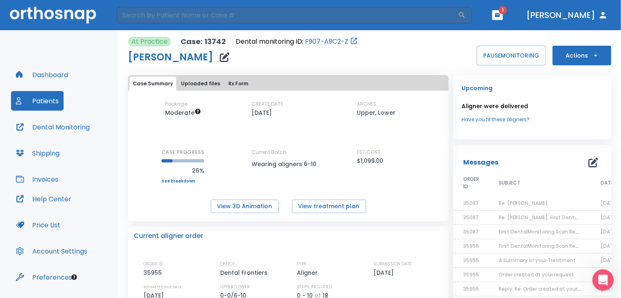
click at [604, 275] on icon "Open Intercom Messenger" at bounding box center [601, 278] width 13 height 13
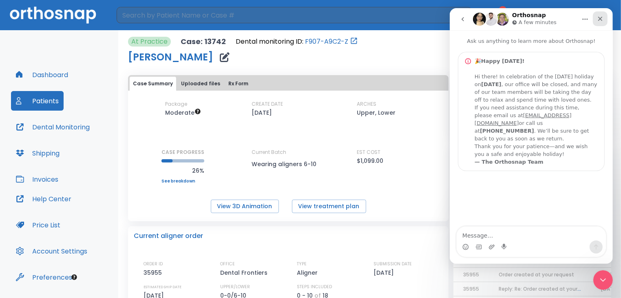
click at [599, 16] on icon "Close" at bounding box center [600, 18] width 7 height 7
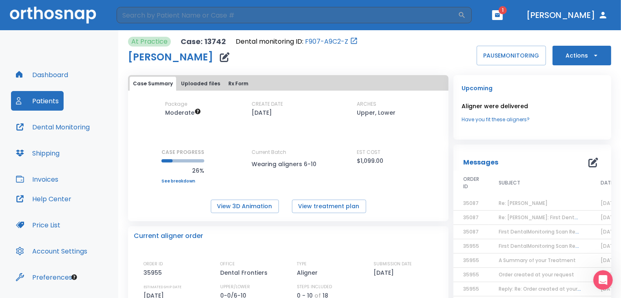
click at [507, 11] on span "1" at bounding box center [503, 10] width 8 height 8
click at [500, 13] on icon "button" at bounding box center [497, 15] width 5 height 4
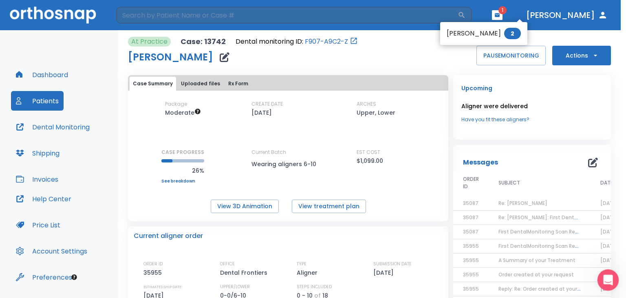
click at [608, 281] on icon "Open Intercom Messenger" at bounding box center [607, 278] width 13 height 13
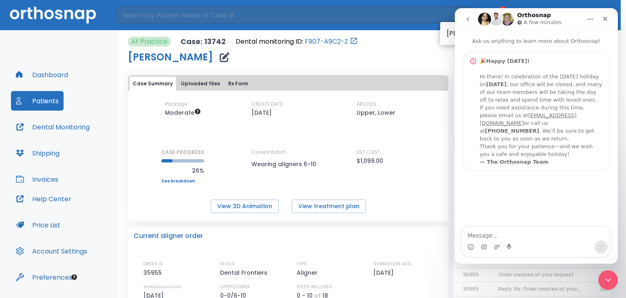
click at [484, 43] on p "Ask us anything to learn more about Orthosnap!" at bounding box center [536, 37] width 163 height 15
click at [485, 236] on textarea "Message…" at bounding box center [536, 233] width 149 height 14
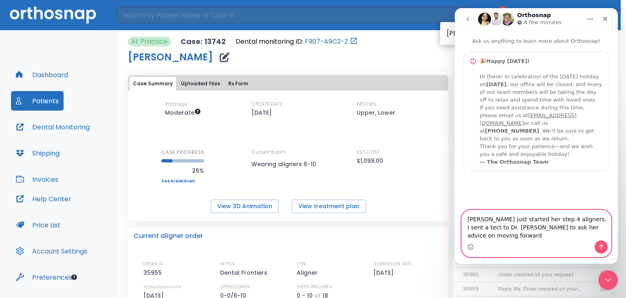
click at [586, 228] on textarea "Aida just started her step 4 aligners. I sent a tect to Dr. Clementina to ask h…" at bounding box center [536, 225] width 149 height 30
click at [593, 236] on textarea "Aida just started her step 4 aligners. I sent a text to Dr. Clementina to ask h…" at bounding box center [536, 225] width 149 height 30
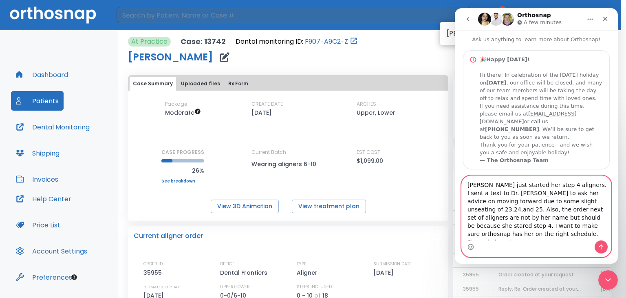
scroll to position [10, 0]
click at [490, 238] on textarea "Aida just started her step 4 aligners. I sent a text to Dr. Clementina to ask h…" at bounding box center [536, 208] width 149 height 64
click at [487, 237] on textarea "Aida just started her step 4 aligners. I sent a text to Dr. Clementina to ask h…" at bounding box center [536, 208] width 149 height 64
drag, startPoint x: 514, startPoint y: 236, endPoint x: 518, endPoint y: 262, distance: 26.9
click at [514, 235] on textarea "Aida just started her step 4 aligners. I sent a text to Dr. Clementina to ask h…" at bounding box center [536, 208] width 149 height 64
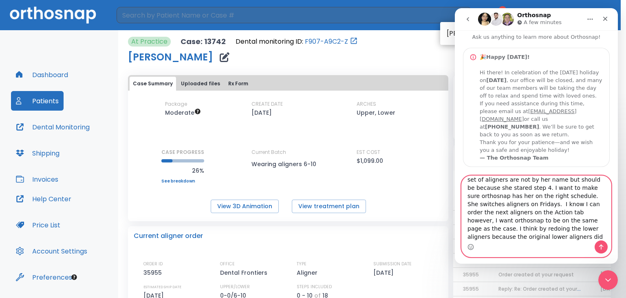
scroll to position [46, 0]
type textarea "Aida just started her step 4 aligners. I sent a text to Dr. Clementina to ask h…"
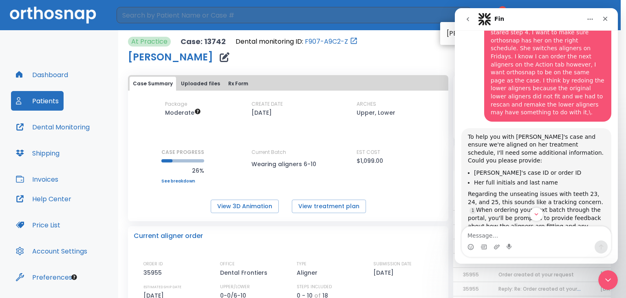
scroll to position [248, 0]
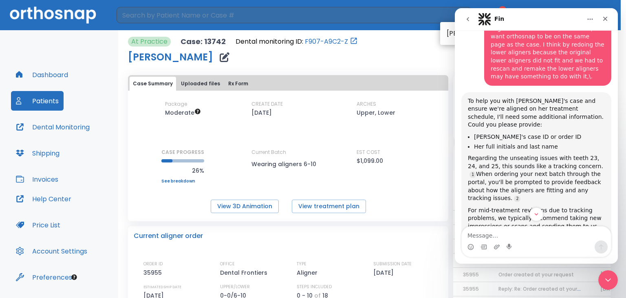
type textarea "a"
type textarea "case number 13742"
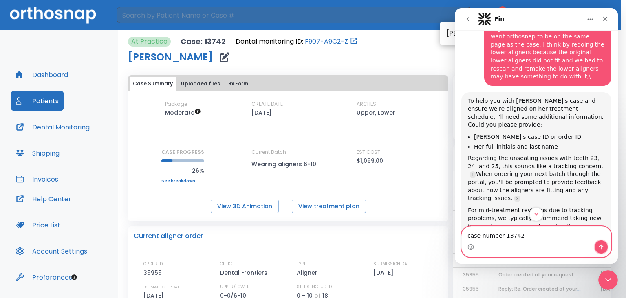
click at [600, 248] on icon "Send a message…" at bounding box center [601, 246] width 7 height 7
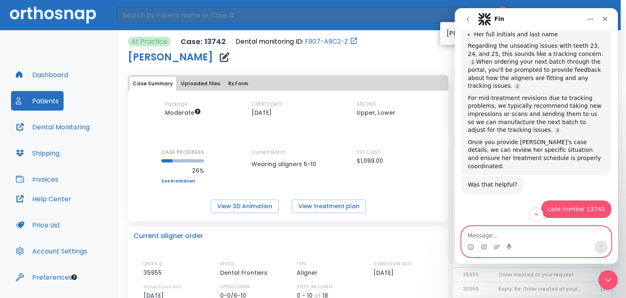
scroll to position [354, 0]
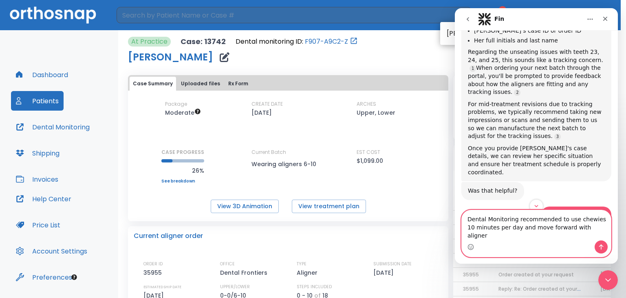
type textarea "Dental Monitoring recommended to use chewies 10 minutes per day and move forwar…"
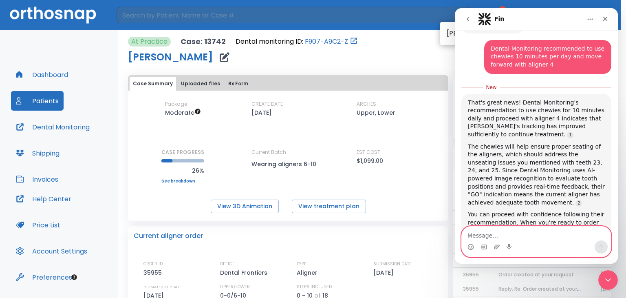
scroll to position [769, 0]
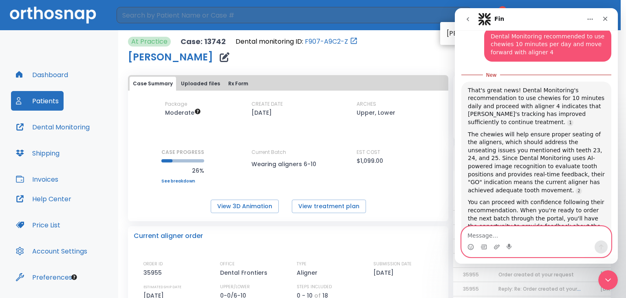
click at [489, 233] on textarea "Message…" at bounding box center [536, 233] width 149 height 14
type textarea "yes"
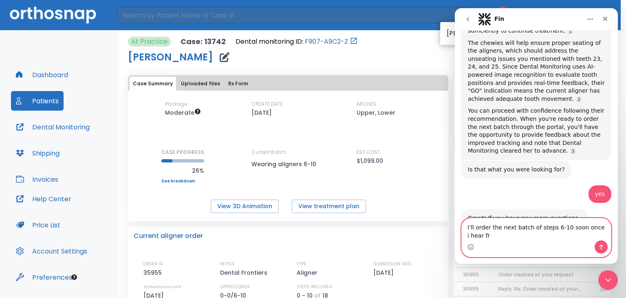
scroll to position [855, 0]
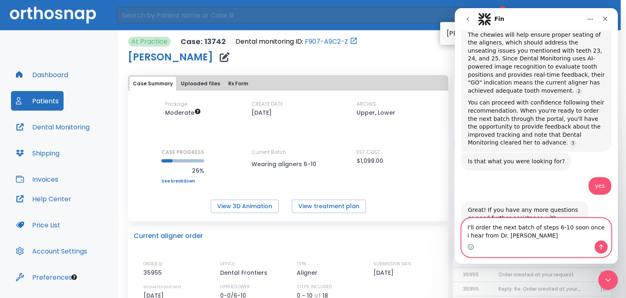
type textarea "I'll order the next batch of steps 6-10 soon once i hear from Dr. Clementina"
click at [599, 248] on icon "Send a message…" at bounding box center [601, 246] width 7 height 7
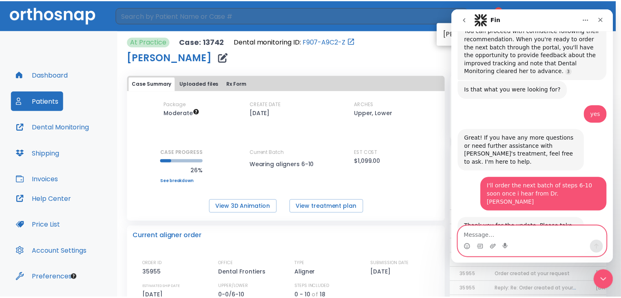
scroll to position [901, 0]
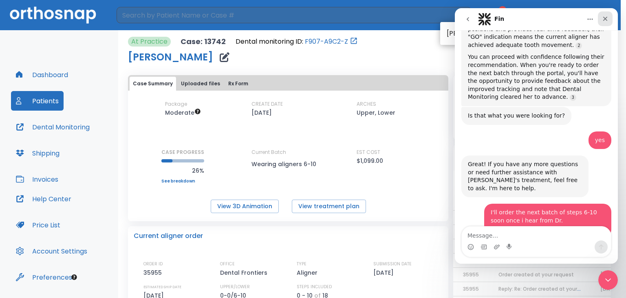
drag, startPoint x: 605, startPoint y: 18, endPoint x: 1029, endPoint y: 110, distance: 434.4
click at [605, 18] on icon "Close" at bounding box center [605, 18] width 7 height 7
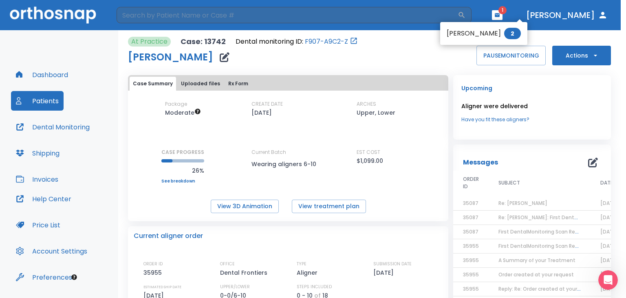
click at [590, 56] on div at bounding box center [313, 149] width 626 height 298
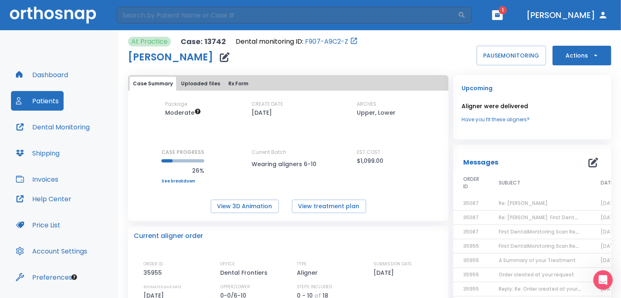
click at [584, 55] on button "Actions" at bounding box center [582, 56] width 59 height 20
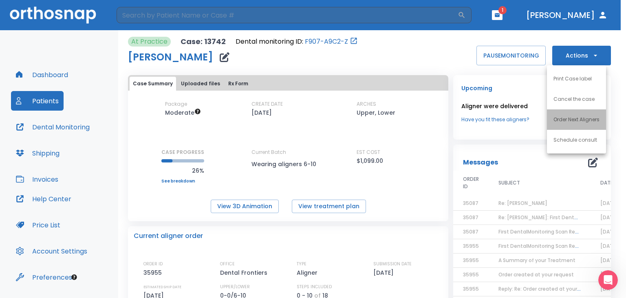
click at [558, 119] on p "Order Next Aligners" at bounding box center [577, 119] width 46 height 7
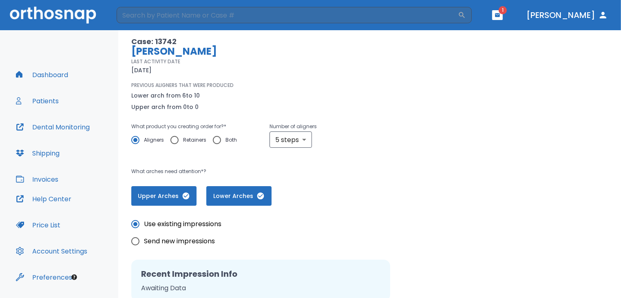
scroll to position [178, 0]
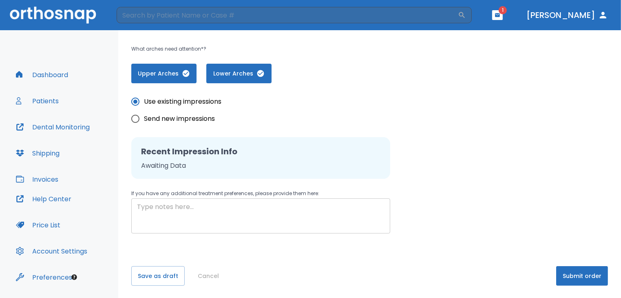
click at [144, 205] on textarea at bounding box center [261, 216] width 248 height 28
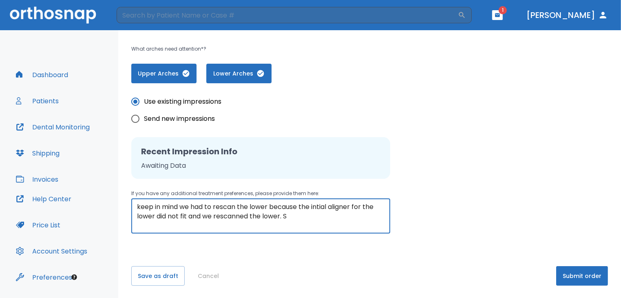
click at [270, 206] on textarea "keep in mind we had to rescan the lower because the intial aligner for the lowe…" at bounding box center [261, 216] width 248 height 28
click at [294, 218] on textarea "keep in mind we had to rescan the lower again before we started the case becaus…" at bounding box center [261, 216] width 248 height 28
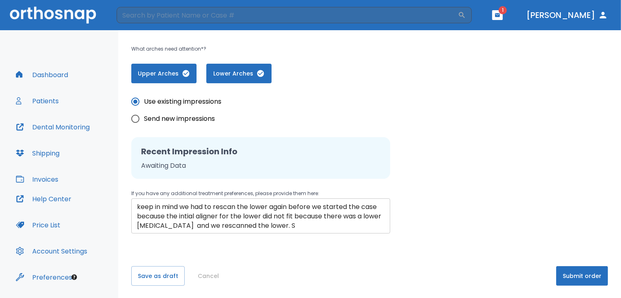
click at [135, 227] on div "keep in mind we had to rescan the lower again before we started the case becaus…" at bounding box center [260, 215] width 259 height 35
click at [135, 226] on div "keep in mind we had to rescan the lower again before we started the case becaus…" at bounding box center [260, 215] width 259 height 35
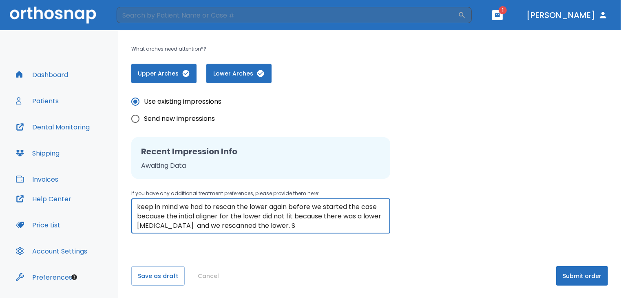
click at [139, 222] on textarea "keep in mind we had to rescan the lower again before we started the case becaus…" at bounding box center [261, 216] width 248 height 28
click at [136, 222] on div "keep in mind we had to rescan the lower again before we started the case becaus…" at bounding box center [260, 215] width 259 height 35
click at [191, 226] on textarea "keep in mind we had to rescan the lower again before we started the case becaus…" at bounding box center [261, 216] width 248 height 28
click at [370, 226] on textarea "keep in mind we had to rescan the lower again before we started the case becaus…" at bounding box center [261, 216] width 248 height 28
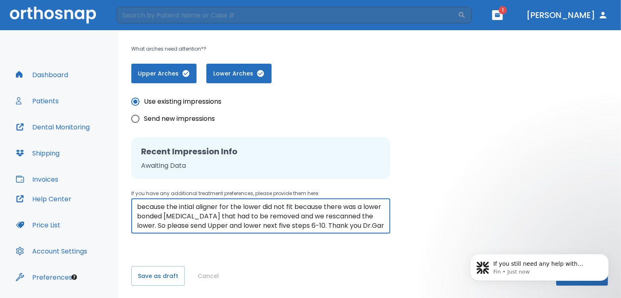
scroll to position [19, 0]
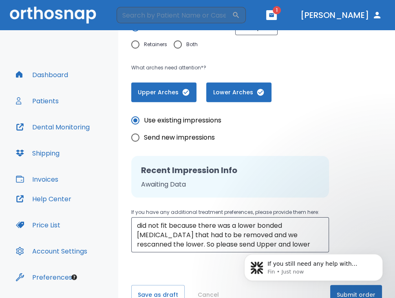
click at [372, 138] on div "Use existing impressions Send new impressions Recent Impression Info Awaiting D…" at bounding box center [256, 177] width 251 height 150
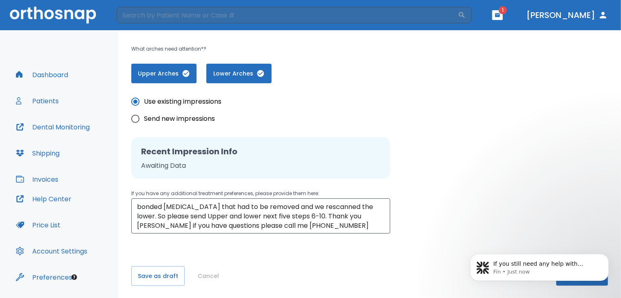
scroll to position [168, 0]
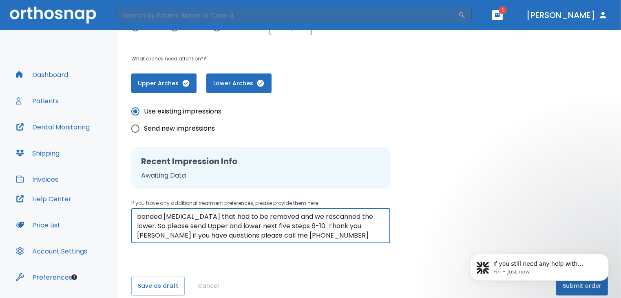
click at [333, 232] on textarea "keep in mind we had to rescan the lower again before we started the case becaus…" at bounding box center [261, 226] width 248 height 28
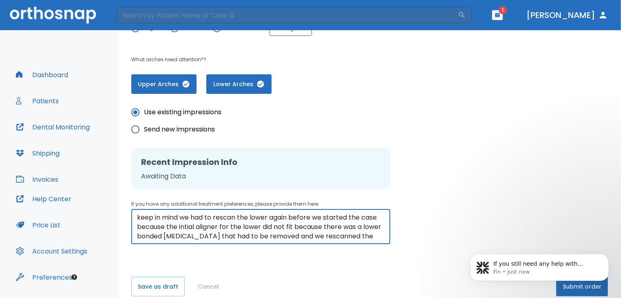
scroll to position [179, 0]
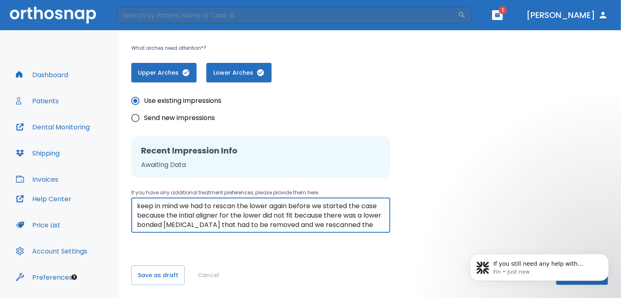
click at [219, 216] on textarea "keep in mind we had to rescan the lower again before we started the case becaus…" at bounding box center [261, 215] width 248 height 28
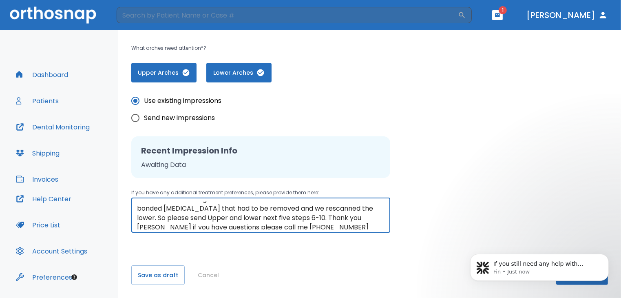
scroll to position [19, 0]
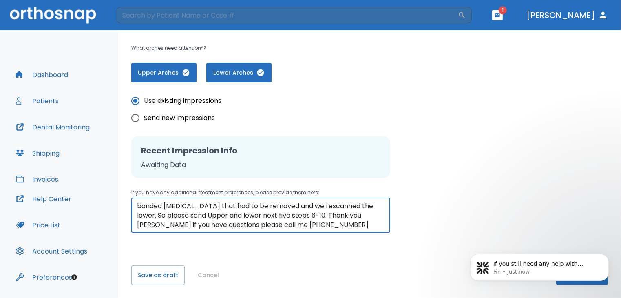
click at [364, 206] on textarea "keep in mind we had to rescan the lower again before we started the case becaus…" at bounding box center [261, 215] width 248 height 28
click at [155, 216] on textarea "keep in mind we had to rescan the lower again before we started the case becaus…" at bounding box center [261, 215] width 248 height 28
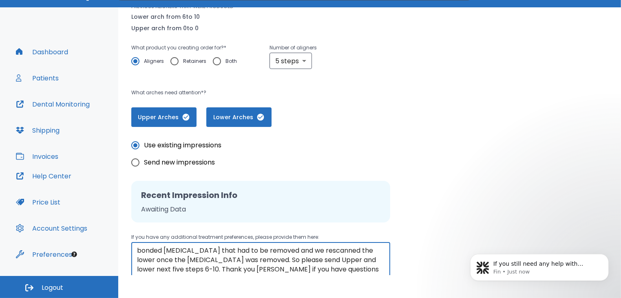
scroll to position [56, 0]
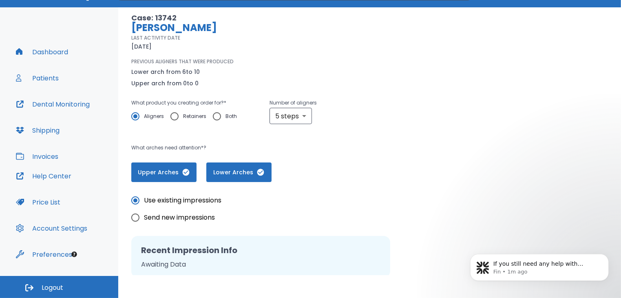
type textarea "keep in mind we had to rescan the lower again before we started the case becaus…"
click at [186, 172] on icon "button" at bounding box center [186, 172] width 8 height 8
click at [184, 175] on span "Upper Arches" at bounding box center [164, 172] width 49 height 9
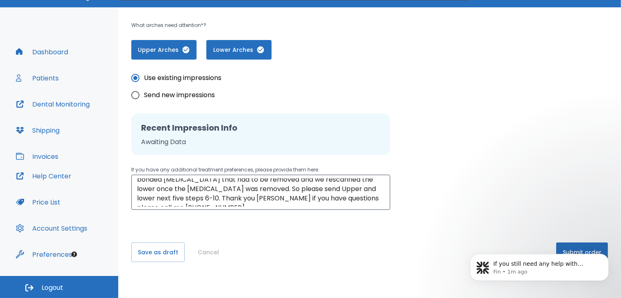
scroll to position [28, 0]
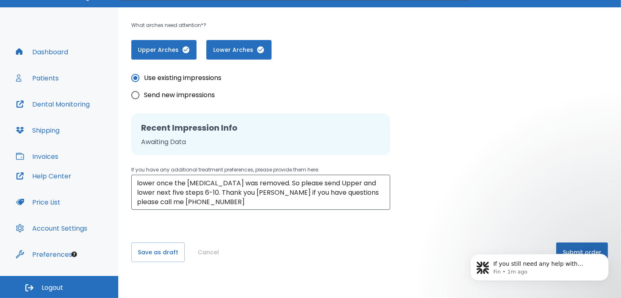
click at [573, 250] on body "If you still need any help with Aida's treatment or ordering the next batch, pl…" at bounding box center [539, 264] width 157 height 51
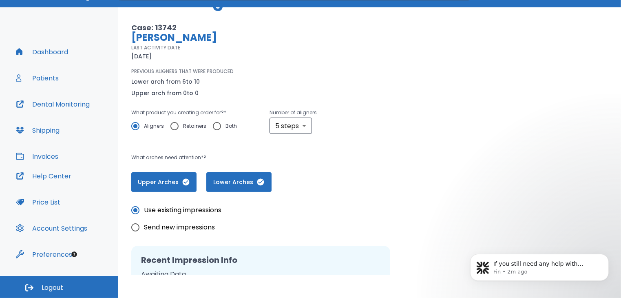
scroll to position [179, 0]
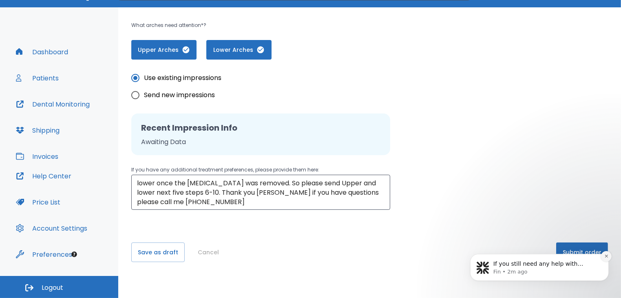
click at [608, 257] on icon "Dismiss notification" at bounding box center [606, 255] width 4 height 4
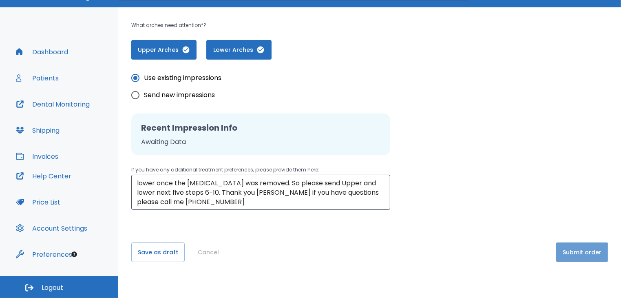
click at [574, 254] on button "Submit order" at bounding box center [582, 252] width 52 height 20
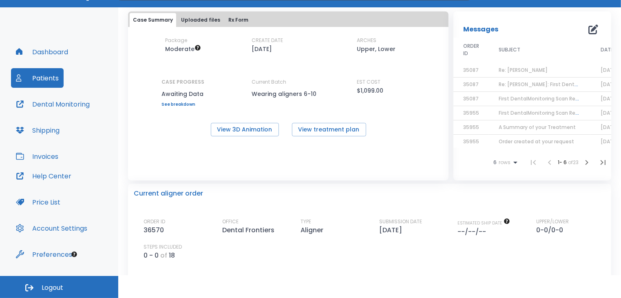
scroll to position [7, 0]
click at [511, 136] on span "Order created at your request" at bounding box center [536, 139] width 75 height 7
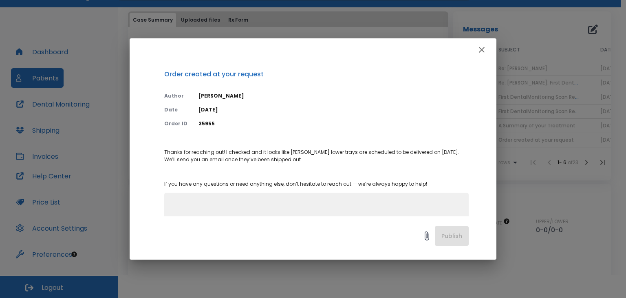
click at [479, 53] on icon "button" at bounding box center [482, 50] width 10 height 10
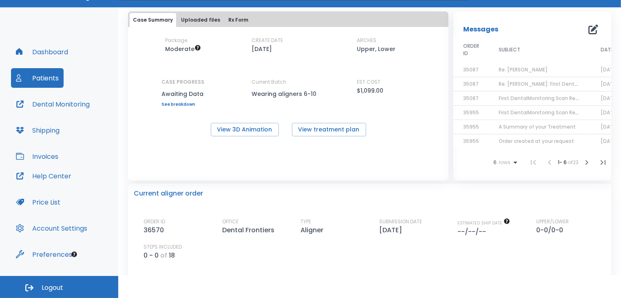
scroll to position [0, 0]
click at [513, 71] on span "Re: [PERSON_NAME]" at bounding box center [523, 69] width 49 height 7
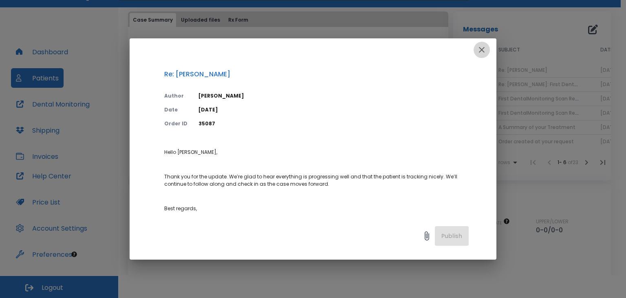
click at [479, 51] on icon "button" at bounding box center [482, 50] width 10 height 10
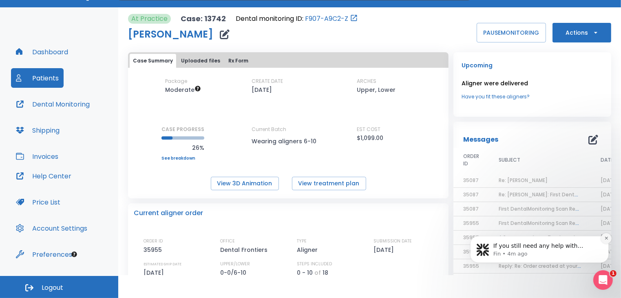
click at [606, 240] on icon "Dismiss notification" at bounding box center [606, 237] width 4 height 4
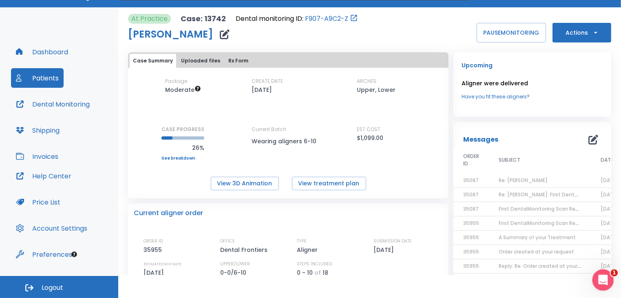
click at [605, 277] on icon "Open Intercom Messenger" at bounding box center [601, 278] width 13 height 13
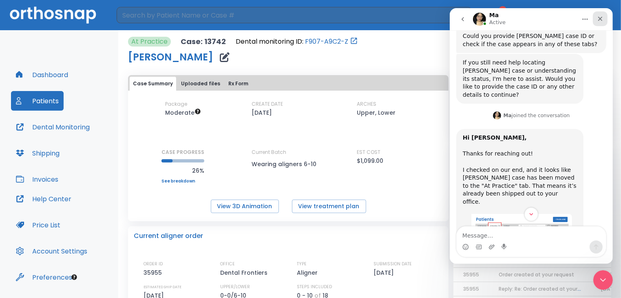
drag, startPoint x: 1049, startPoint y: 28, endPoint x: 600, endPoint y: 20, distance: 449.1
click at [600, 20] on icon "Close" at bounding box center [600, 18] width 7 height 7
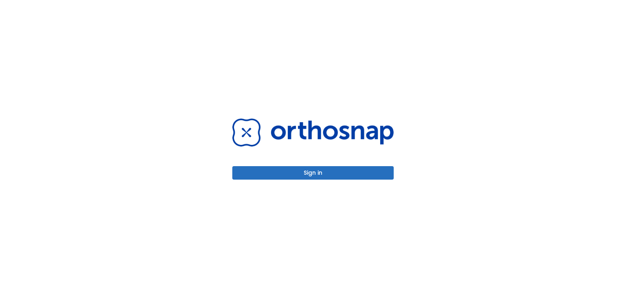
click at [323, 175] on button "Sign in" at bounding box center [313, 172] width 162 height 13
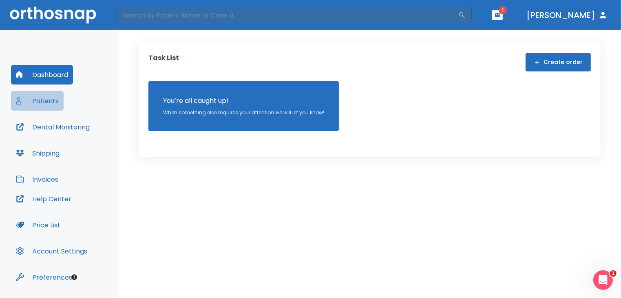
click at [44, 102] on button "Patients" at bounding box center [37, 101] width 53 height 20
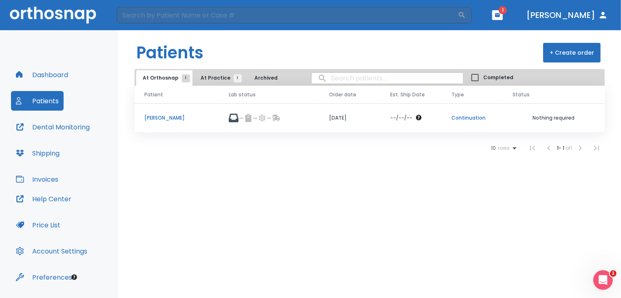
click at [153, 118] on p "[PERSON_NAME]" at bounding box center [176, 117] width 65 height 7
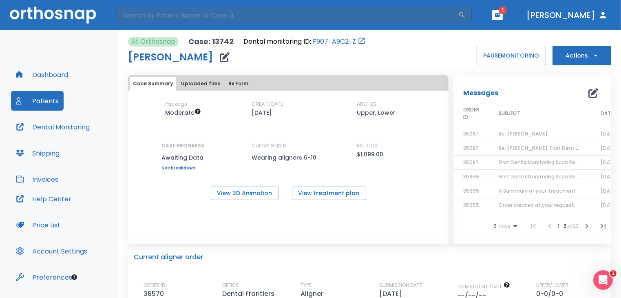
click at [176, 166] on link "See breakdown" at bounding box center [183, 168] width 43 height 5
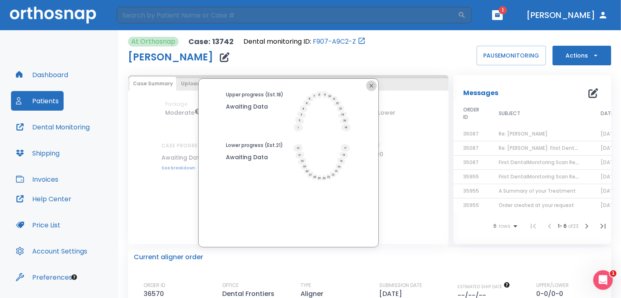
click at [369, 85] on icon "button" at bounding box center [371, 85] width 7 height 7
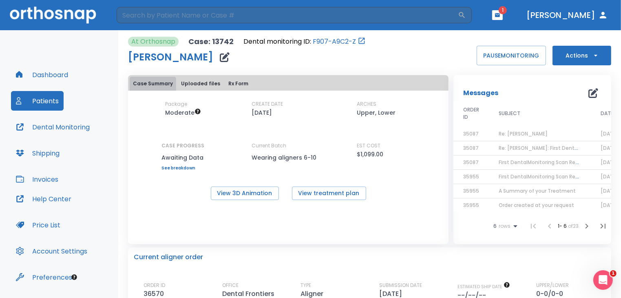
click at [162, 81] on button "Case Summary" at bounding box center [153, 84] width 46 height 14
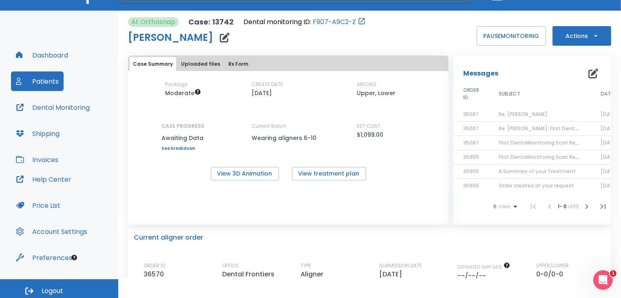
scroll to position [23, 0]
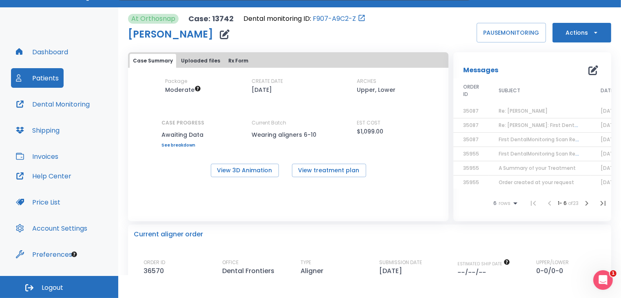
click at [226, 59] on button "Rx Form" at bounding box center [238, 61] width 27 height 14
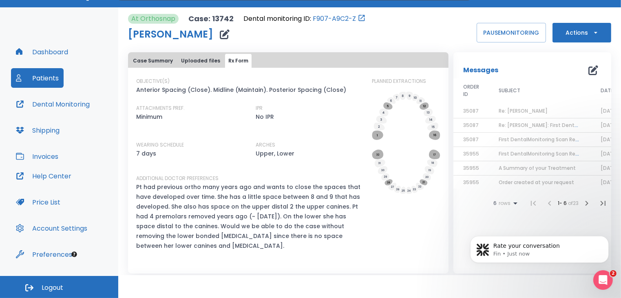
scroll to position [0, 0]
click at [146, 62] on button "Case Summary" at bounding box center [153, 61] width 46 height 14
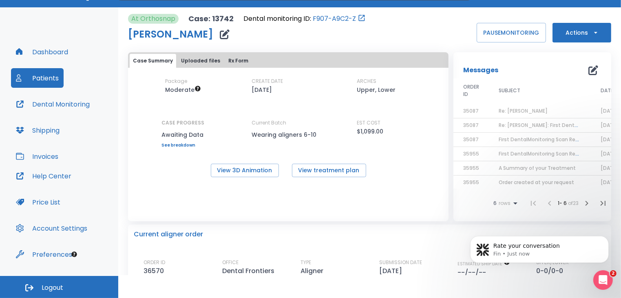
click at [181, 145] on link "See breakdown" at bounding box center [183, 145] width 43 height 5
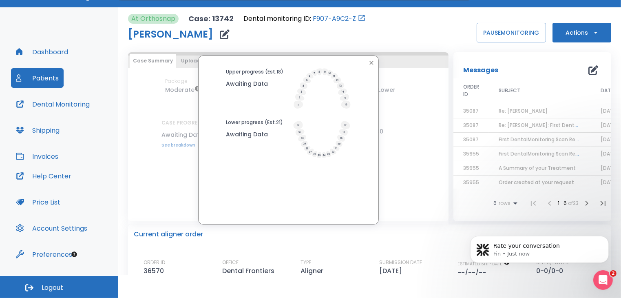
click at [369, 60] on icon "button" at bounding box center [371, 63] width 7 height 7
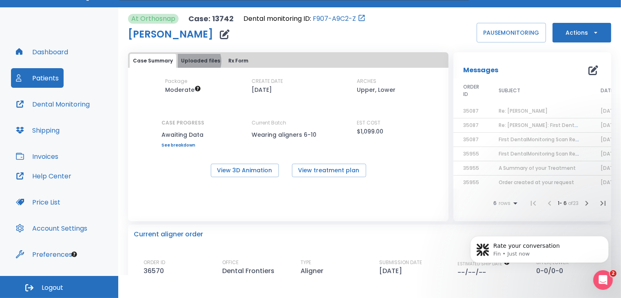
click at [193, 61] on button "Uploaded files" at bounding box center [201, 61] width 46 height 14
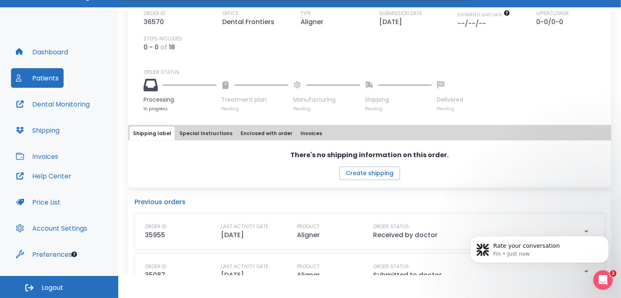
scroll to position [285, 0]
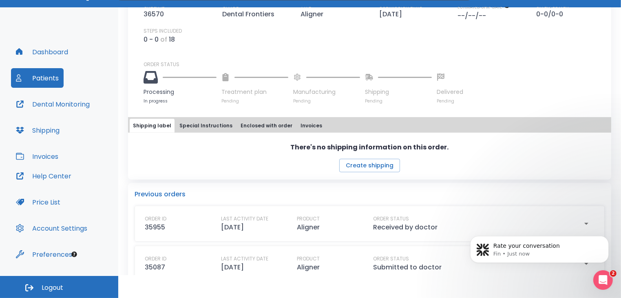
click at [153, 84] on icon at bounding box center [151, 77] width 14 height 14
click at [151, 79] on icon at bounding box center [151, 77] width 14 height 14
click at [190, 128] on button "Special Instructions" at bounding box center [206, 126] width 60 height 14
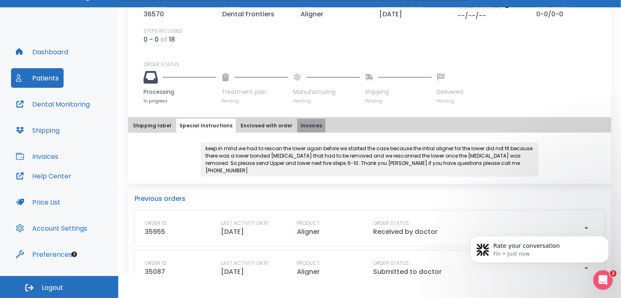
click at [303, 124] on button "Invoices" at bounding box center [311, 126] width 28 height 14
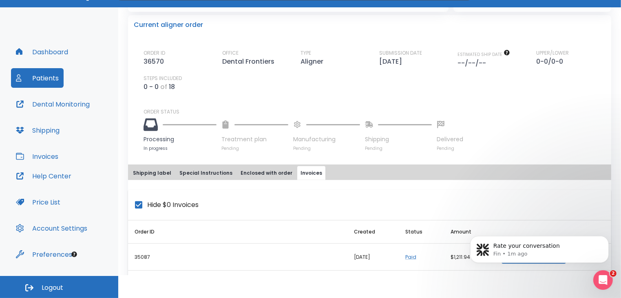
scroll to position [250, 0]
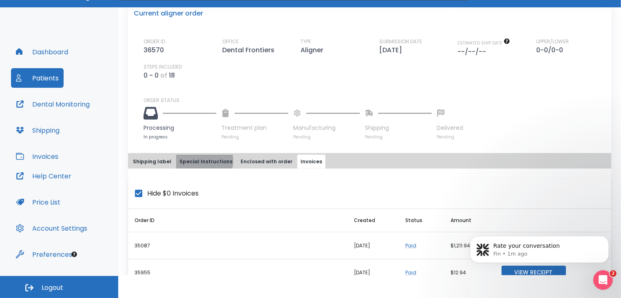
click at [195, 159] on button "Special Instructions" at bounding box center [206, 162] width 60 height 14
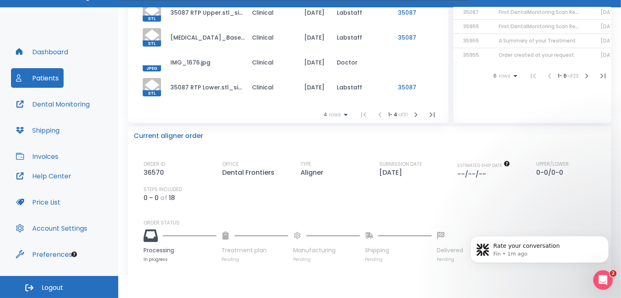
scroll to position [0, 0]
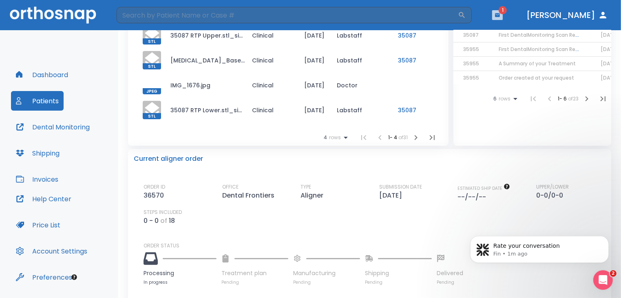
click at [500, 15] on icon "button" at bounding box center [497, 15] width 5 height 4
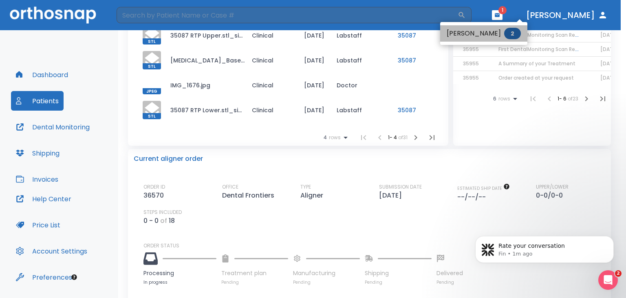
click at [520, 35] on span "2" at bounding box center [512, 33] width 17 height 11
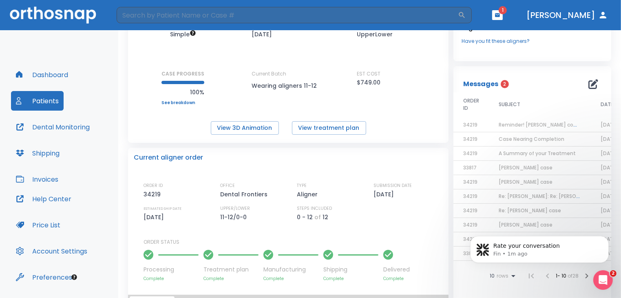
scroll to position [85, 0]
